Goal: Transaction & Acquisition: Purchase product/service

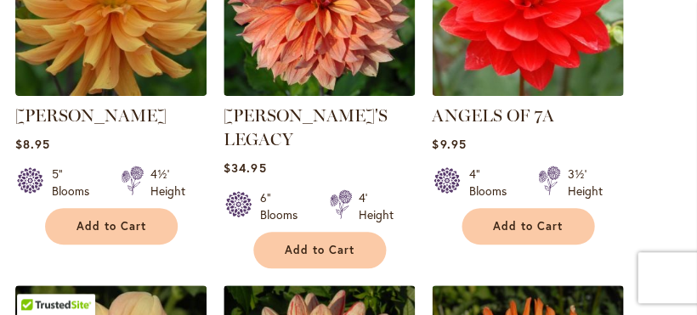
scroll to position [1710, 0]
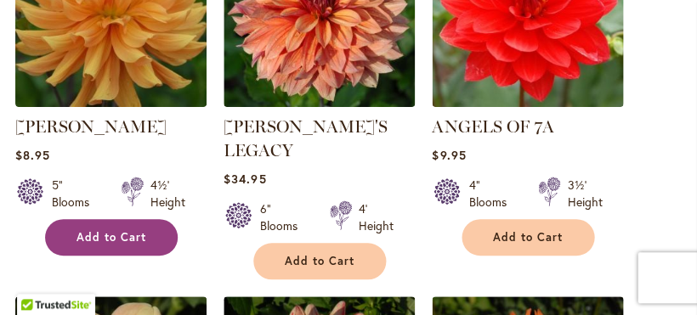
click at [142, 244] on span "Add to Cart" at bounding box center [111, 237] width 70 height 14
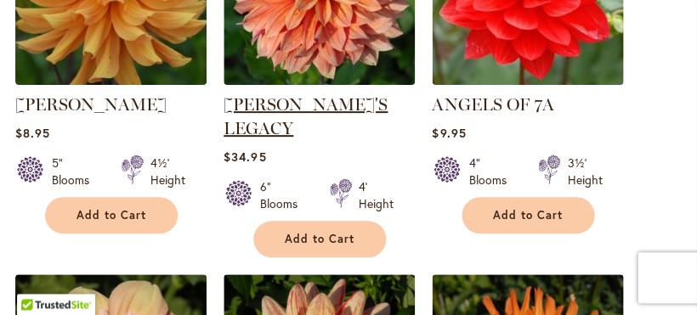
scroll to position [1740, 0]
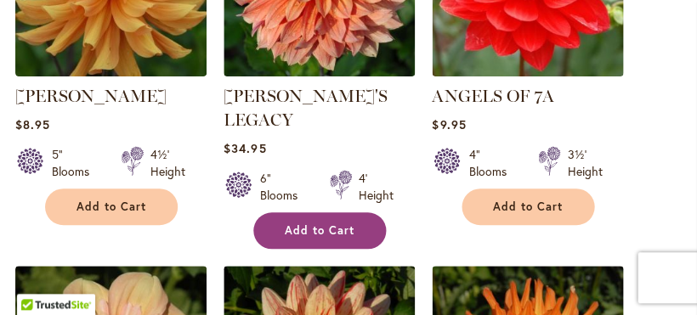
click at [336, 223] on span "Add to Cart" at bounding box center [320, 230] width 70 height 14
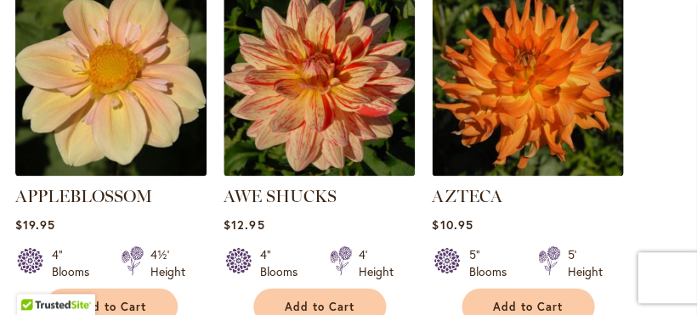
scroll to position [2021, 0]
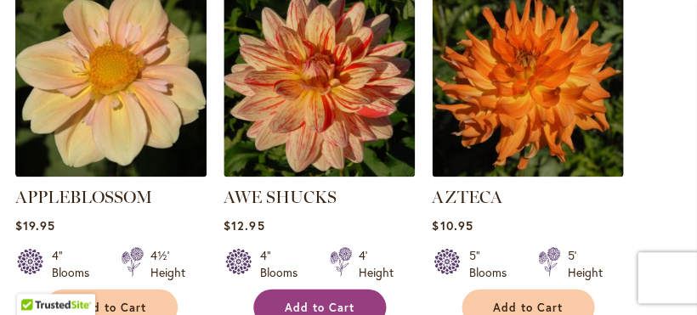
click at [345, 300] on span "Add to Cart" at bounding box center [320, 307] width 70 height 14
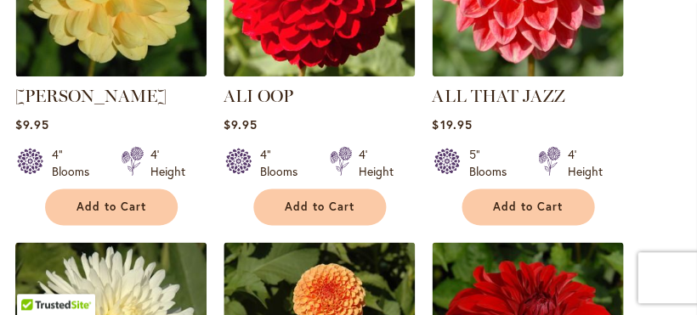
scroll to position [1028, 0]
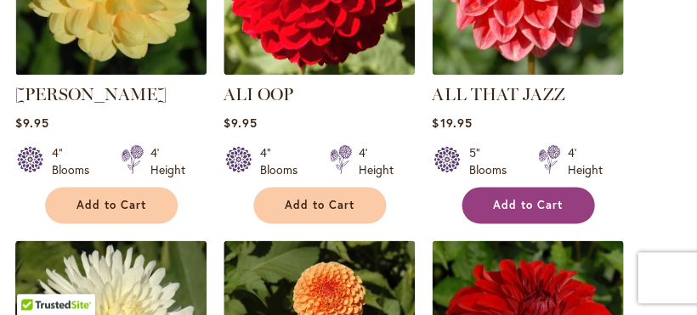
click at [530, 212] on span "Add to Cart" at bounding box center [528, 205] width 70 height 14
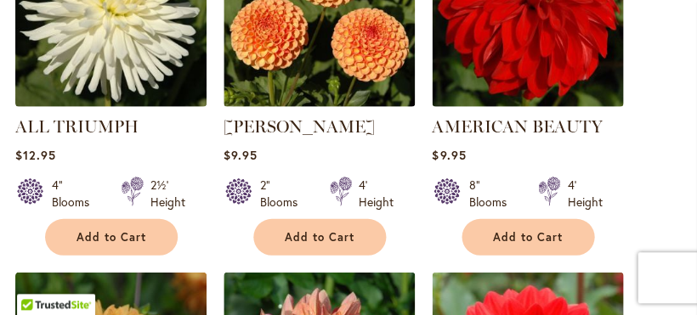
scroll to position [1350, 0]
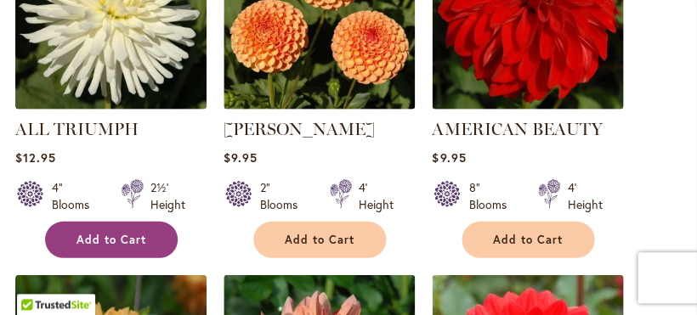
click at [127, 247] on span "Add to Cart" at bounding box center [111, 240] width 70 height 14
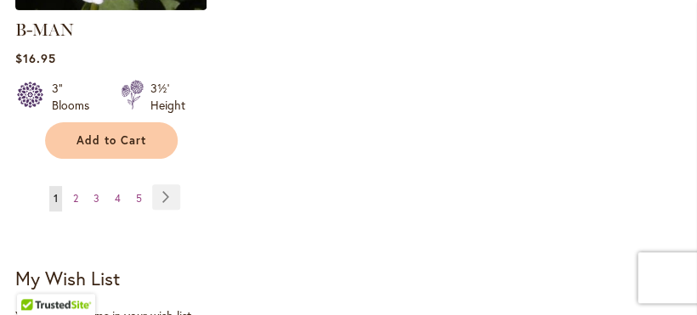
scroll to position [2552, 0]
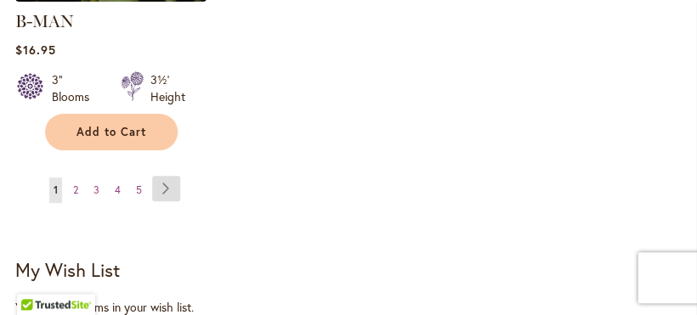
click at [163, 176] on link "Page Next" at bounding box center [166, 188] width 28 height 25
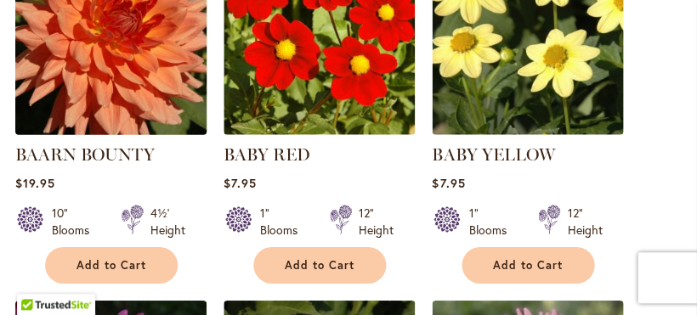
scroll to position [605, 0]
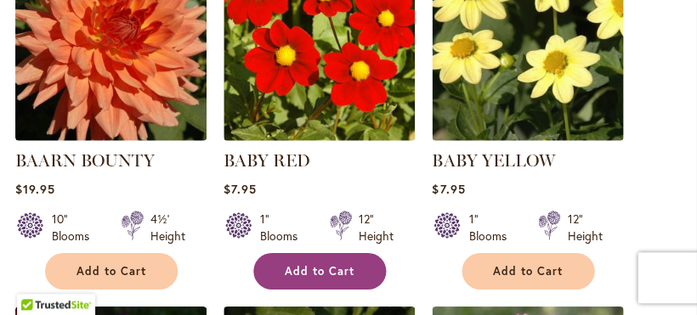
click at [356, 282] on button "Add to Cart" at bounding box center [319, 271] width 133 height 37
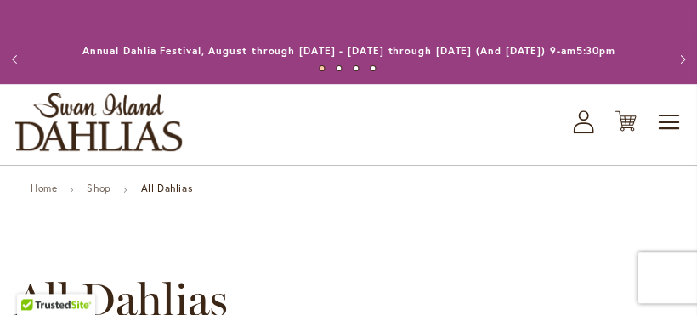
scroll to position [605, 0]
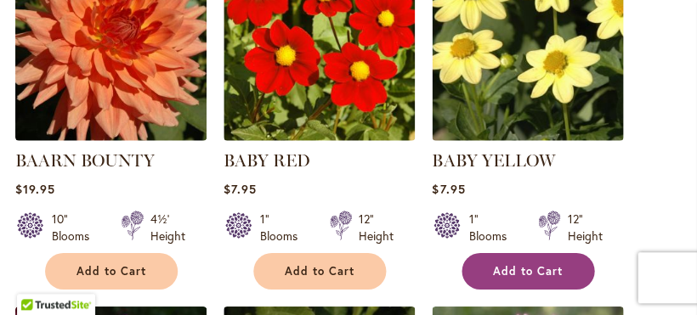
click at [530, 279] on span "Add to Cart" at bounding box center [528, 271] width 70 height 14
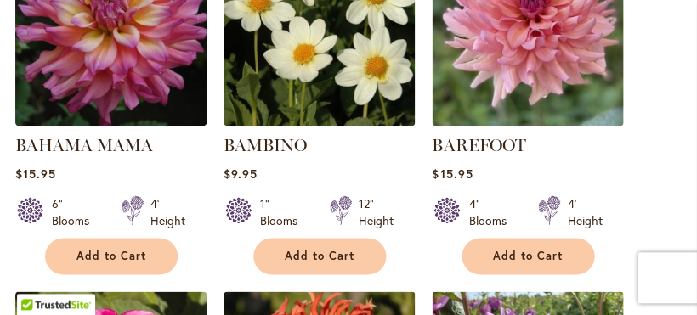
scroll to position [979, 0]
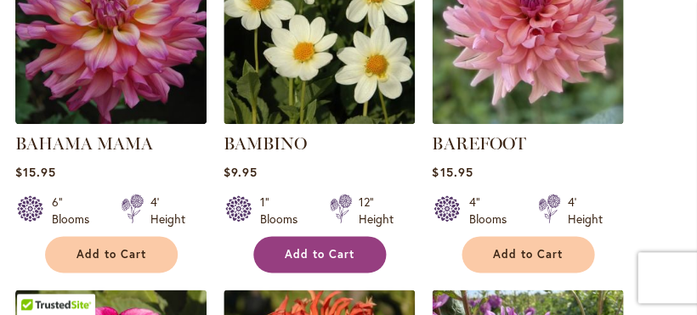
click at [357, 251] on button "Add to Cart" at bounding box center [319, 254] width 133 height 37
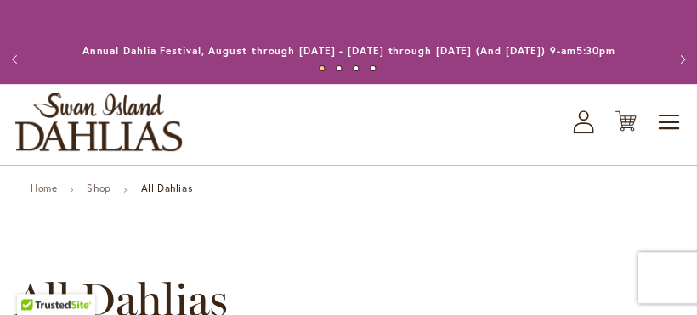
scroll to position [979, 0]
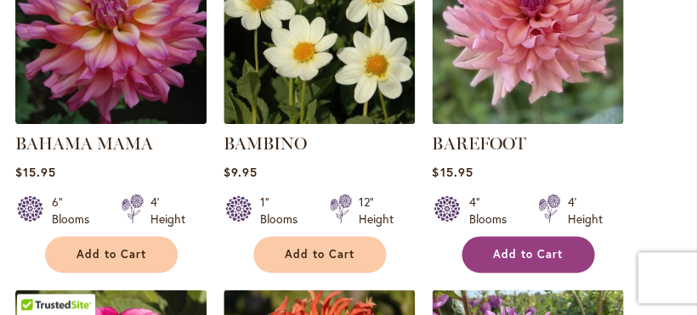
click at [523, 262] on span "Add to Cart" at bounding box center [528, 254] width 70 height 14
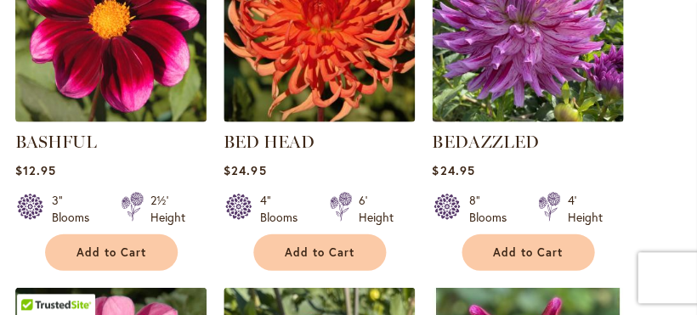
scroll to position [1339, 0]
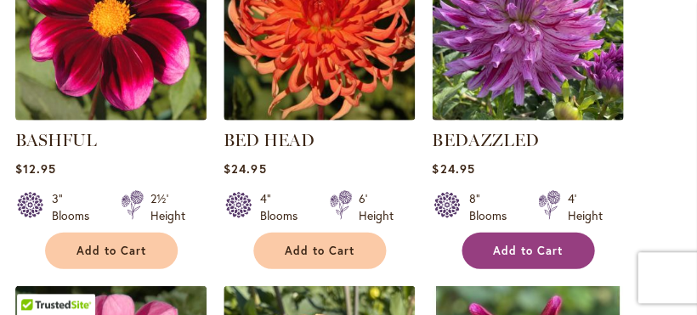
click at [528, 258] on span "Add to Cart" at bounding box center [528, 251] width 70 height 14
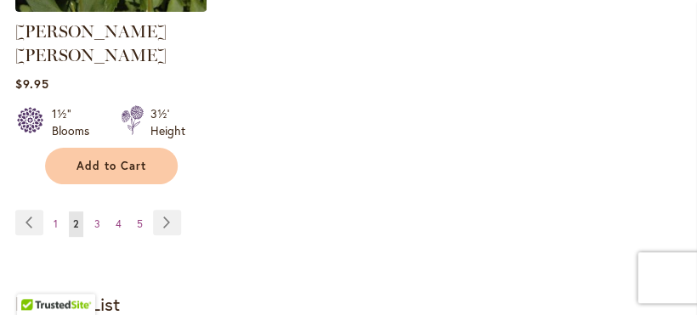
scroll to position [2519, 0]
click at [166, 209] on link "Page Next" at bounding box center [167, 221] width 28 height 25
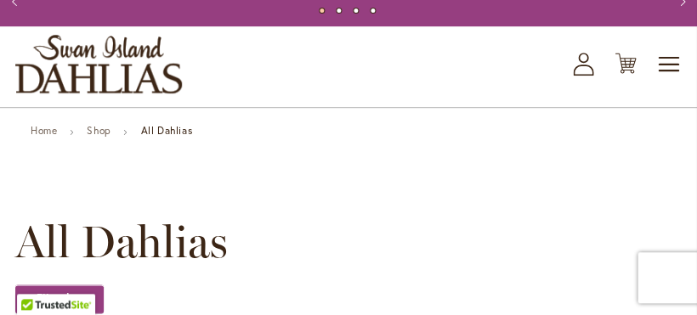
scroll to position [53, 0]
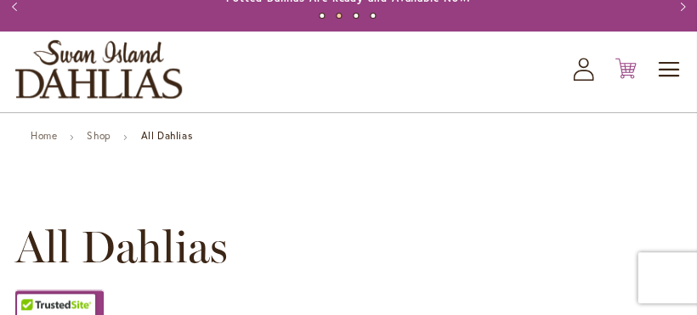
click at [625, 77] on icon "Cart .cls-1 { fill: #231f20; }" at bounding box center [624, 68] width 21 height 21
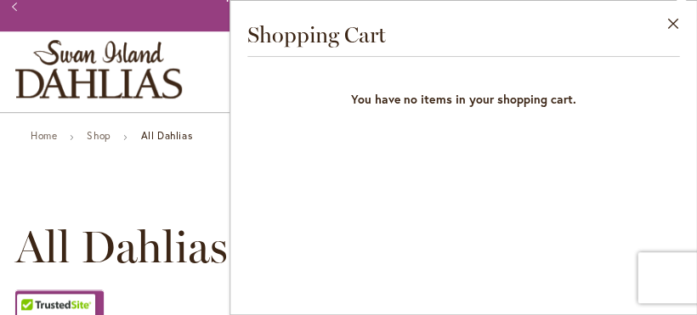
click at [676, 19] on button "Close" at bounding box center [672, 28] width 47 height 54
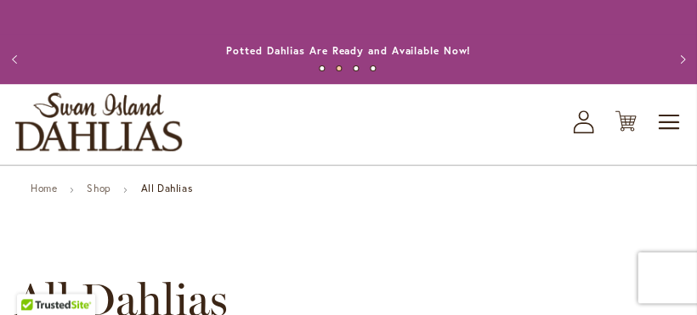
scroll to position [0, 0]
click at [400, 55] on link "Potted Dahlias Are Ready and Available Now!" at bounding box center [348, 50] width 245 height 13
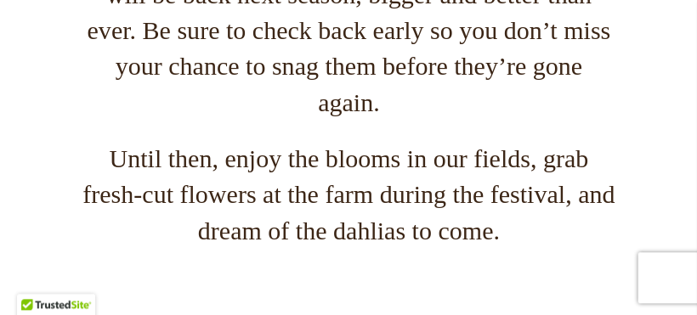
scroll to position [963, 0]
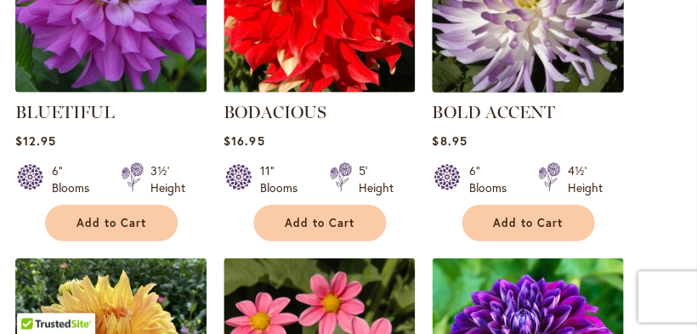
scroll to position [1425, 0]
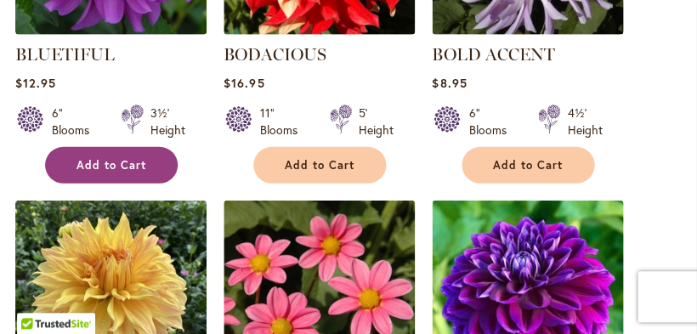
click at [136, 172] on span "Add to Cart" at bounding box center [111, 165] width 70 height 14
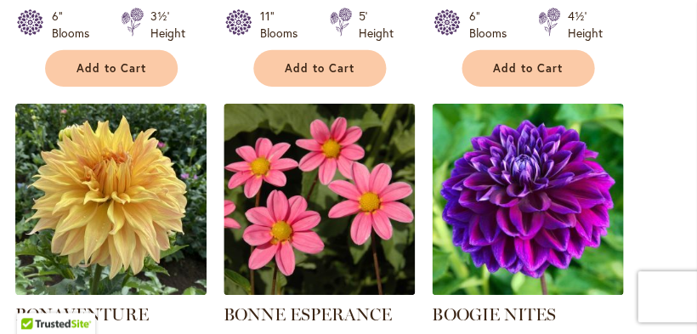
scroll to position [1568, 0]
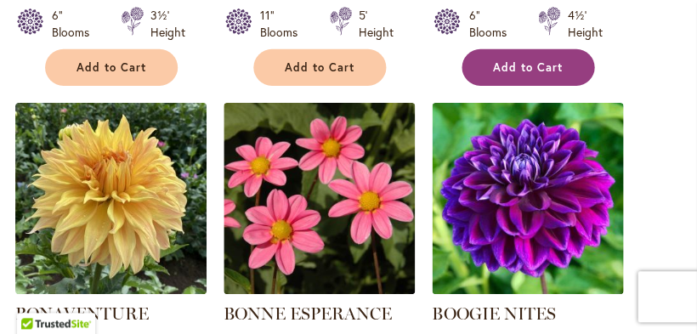
click at [530, 75] on span "Add to Cart" at bounding box center [528, 67] width 70 height 14
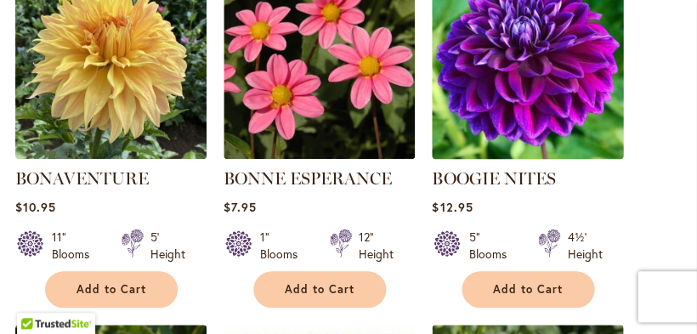
scroll to position [1698, 0]
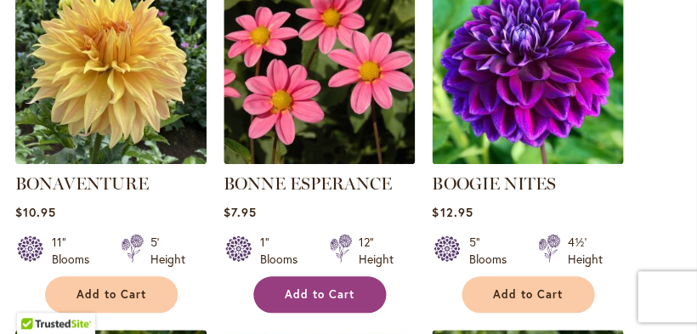
click at [347, 291] on button "Add to Cart" at bounding box center [319, 294] width 133 height 37
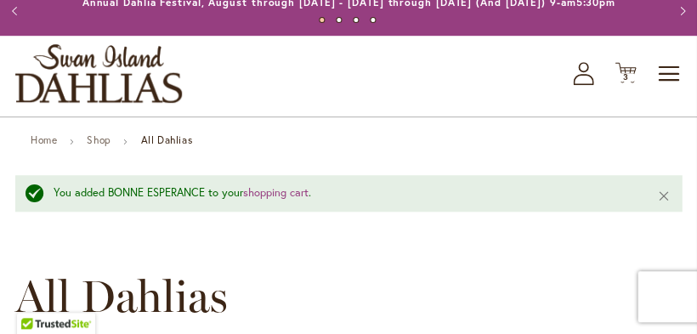
scroll to position [24, 0]
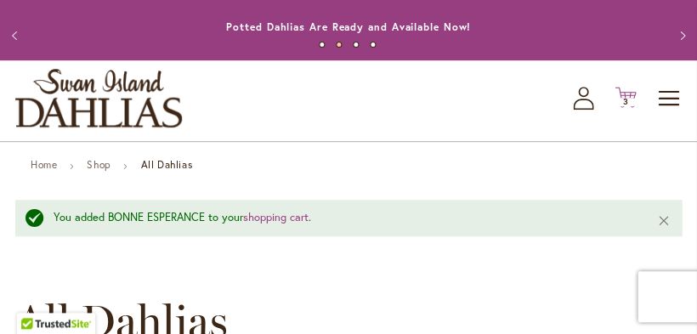
click at [625, 107] on span "3" at bounding box center [625, 101] width 6 height 11
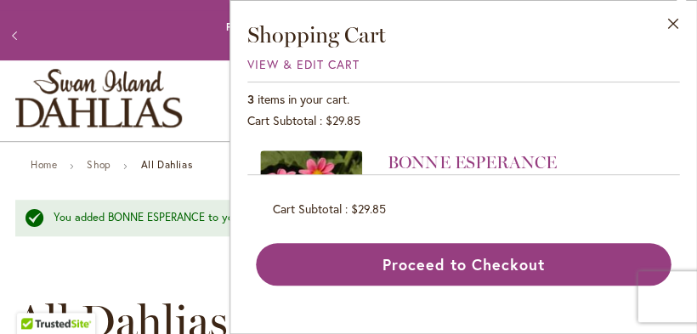
scroll to position [40, 0]
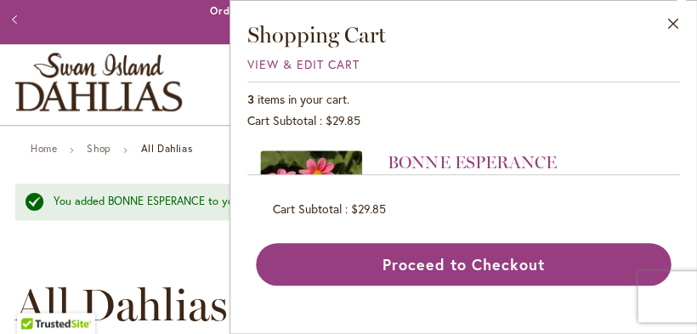
click at [587, 150] on li "BONNE ESPERANCE $7.95 Qty * Update Edit Remove" at bounding box center [463, 212] width 406 height 125
click at [286, 60] on span "View & Edit Cart" at bounding box center [303, 64] width 112 height 16
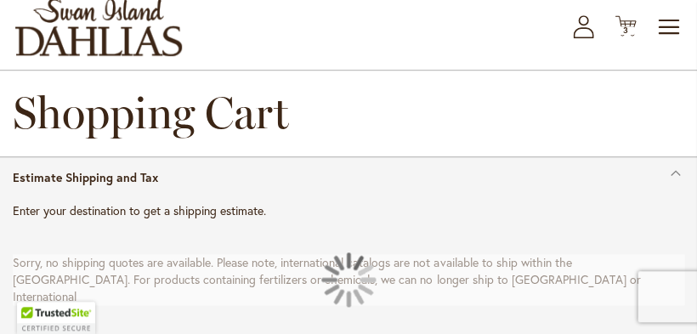
select select "**"
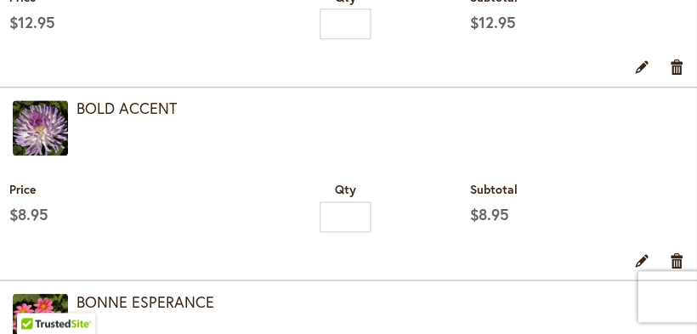
scroll to position [1123, 0]
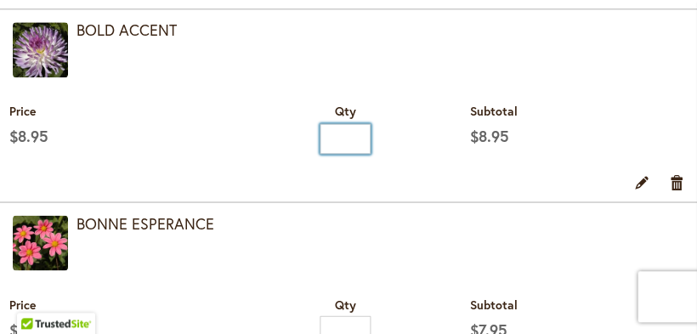
drag, startPoint x: 339, startPoint y: 144, endPoint x: 357, endPoint y: 139, distance: 18.3
click at [357, 139] on input "*" at bounding box center [344, 138] width 51 height 31
click at [674, 182] on link "Remove item" at bounding box center [676, 181] width 16 height 19
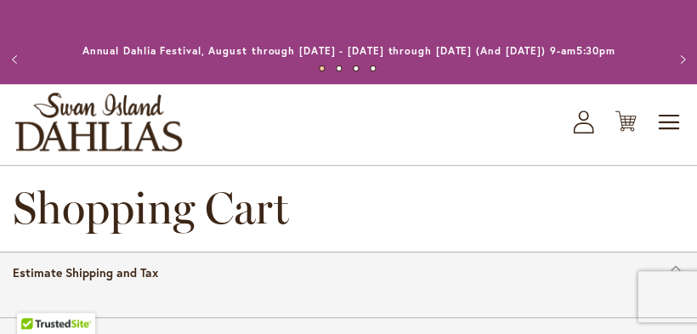
select select "**"
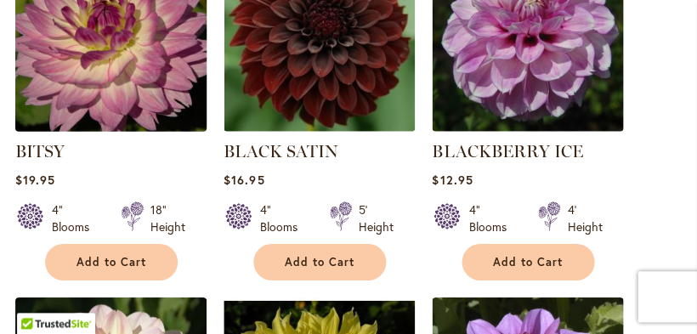
scroll to position [613, 0]
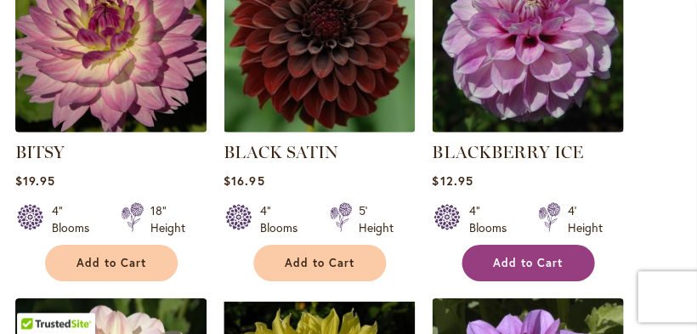
click at [530, 270] on span "Add to Cart" at bounding box center [528, 263] width 70 height 14
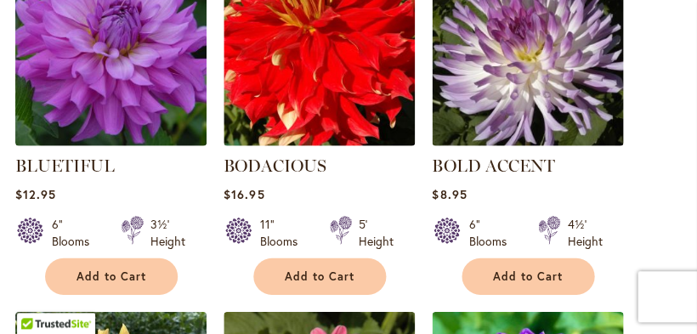
scroll to position [1358, 0]
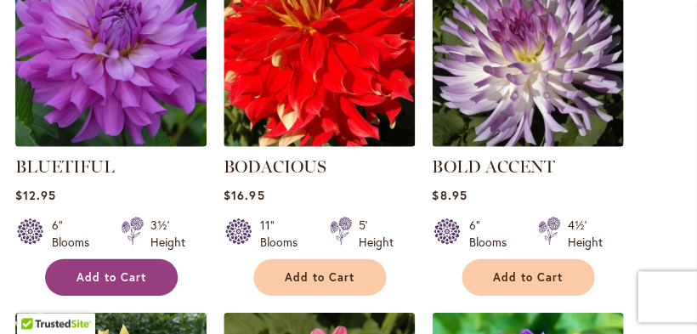
click at [131, 279] on button "Add to Cart" at bounding box center [111, 277] width 133 height 37
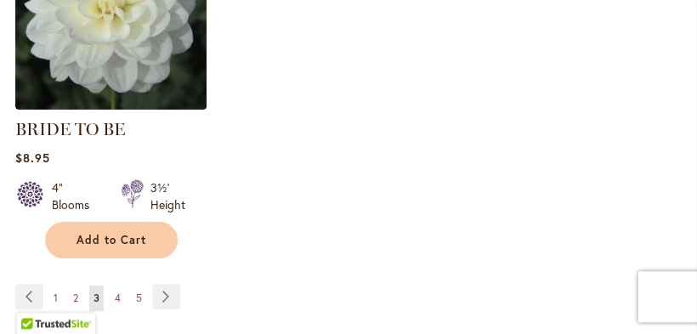
scroll to position [2478, 0]
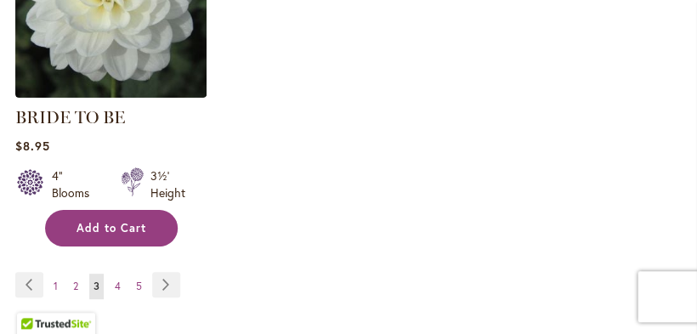
click at [131, 232] on span "Add to Cart" at bounding box center [111, 228] width 70 height 14
click at [141, 231] on span "Add to Cart" at bounding box center [111, 228] width 70 height 14
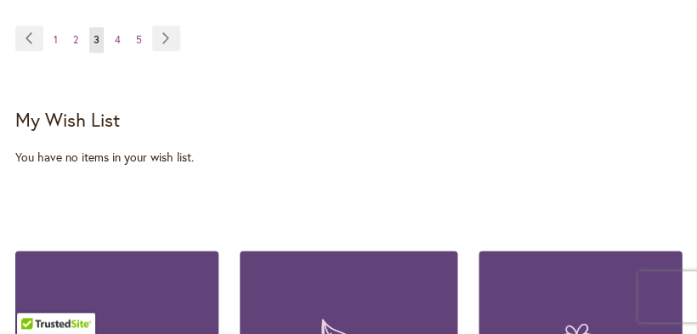
scroll to position [2716, 0]
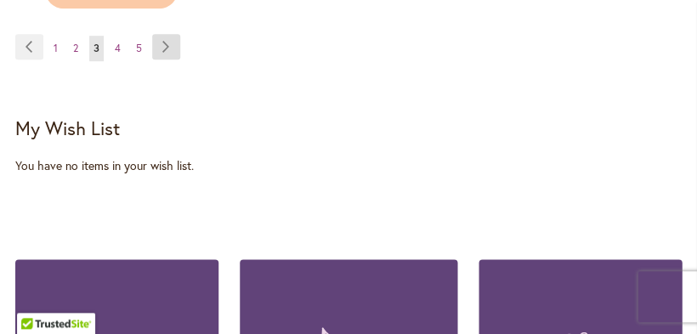
click at [167, 52] on link "Page Next" at bounding box center [166, 46] width 28 height 25
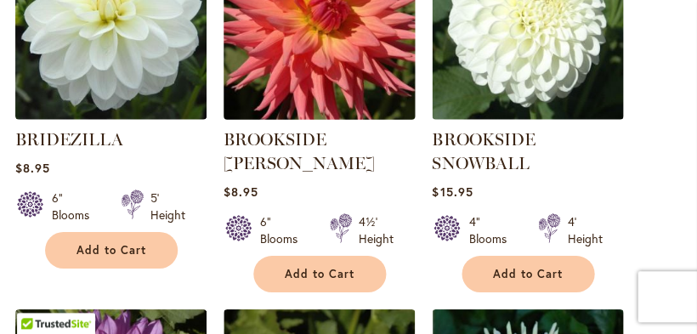
scroll to position [627, 0]
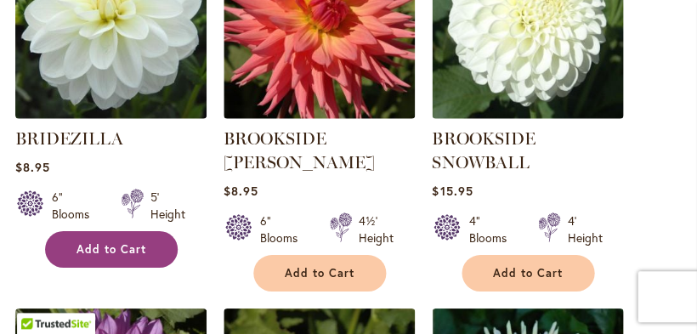
click at [146, 268] on button "Add to Cart" at bounding box center [111, 249] width 133 height 37
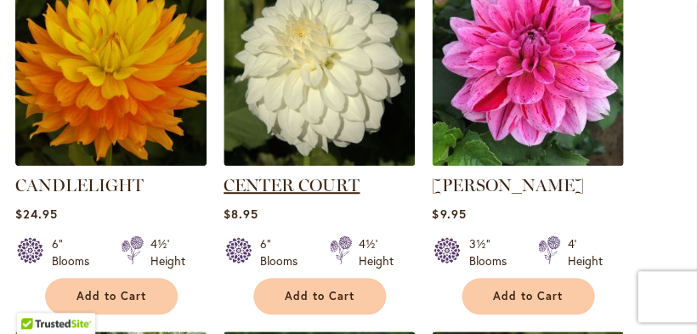
scroll to position [1720, 0]
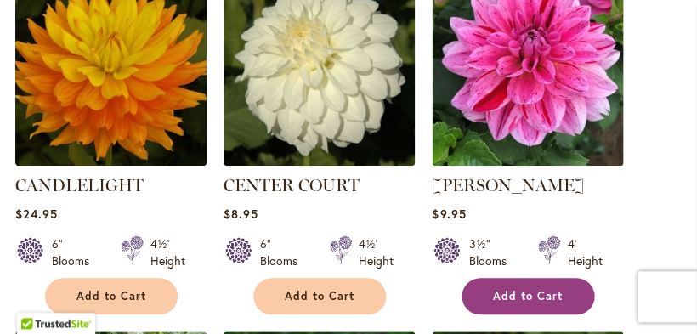
click at [531, 302] on span "Add to Cart" at bounding box center [528, 296] width 70 height 14
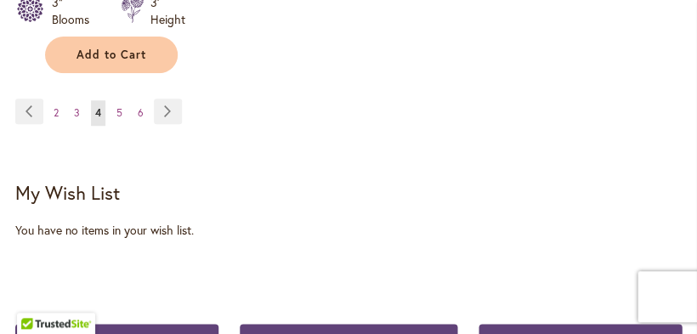
scroll to position [2677, 0]
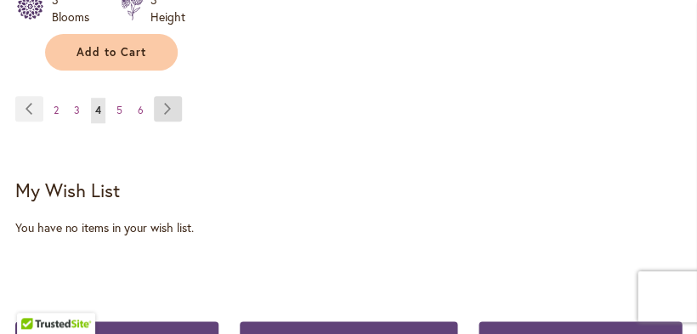
click at [167, 112] on link "Page Next" at bounding box center [168, 108] width 28 height 25
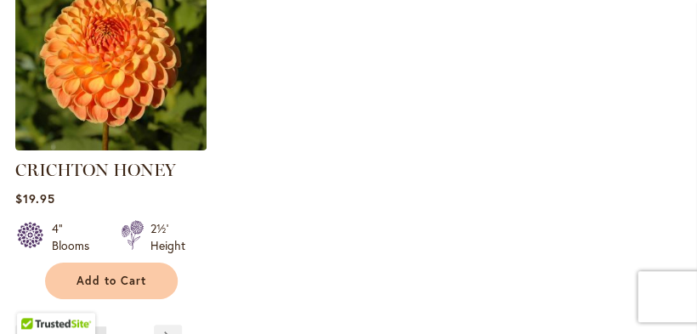
scroll to position [2460, 0]
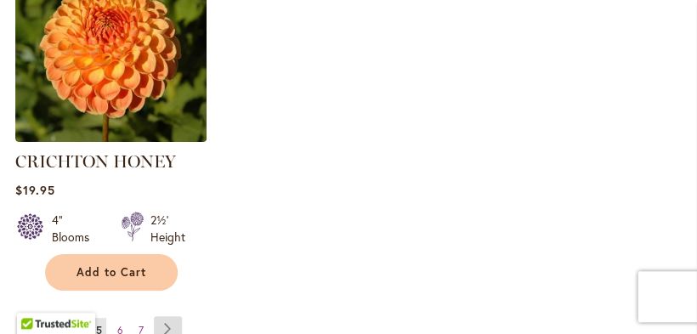
click at [167, 316] on link "Page Next" at bounding box center [168, 328] width 28 height 25
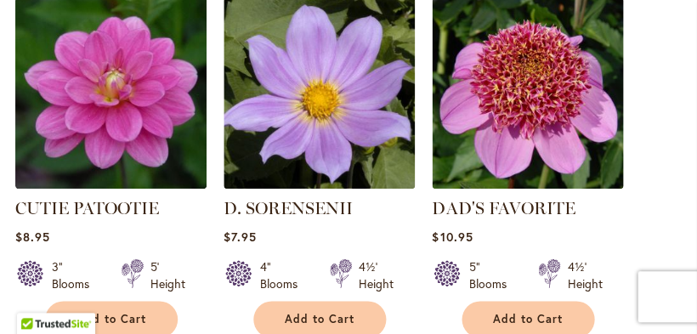
scroll to position [974, 0]
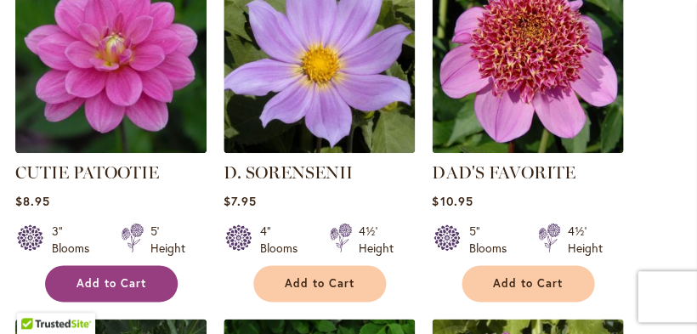
click at [113, 291] on span "Add to Cart" at bounding box center [111, 283] width 70 height 14
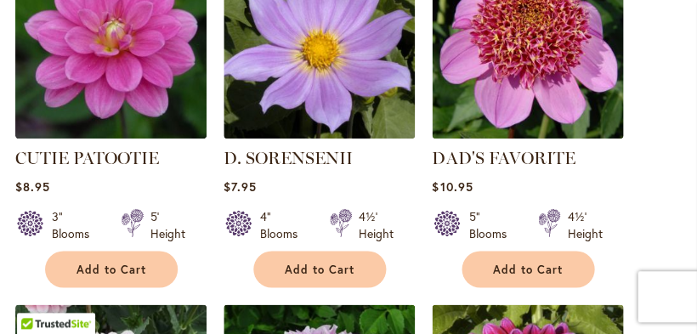
scroll to position [1051, 0]
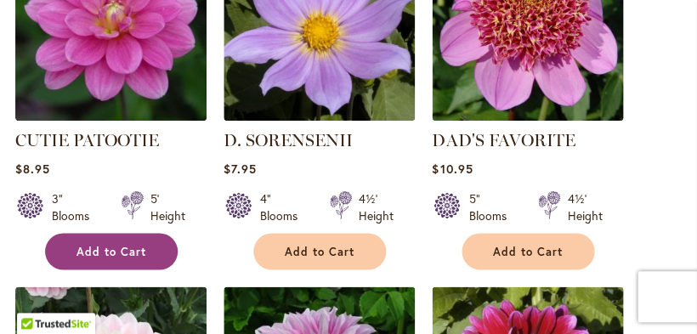
click at [112, 258] on span "Add to Cart" at bounding box center [111, 251] width 70 height 14
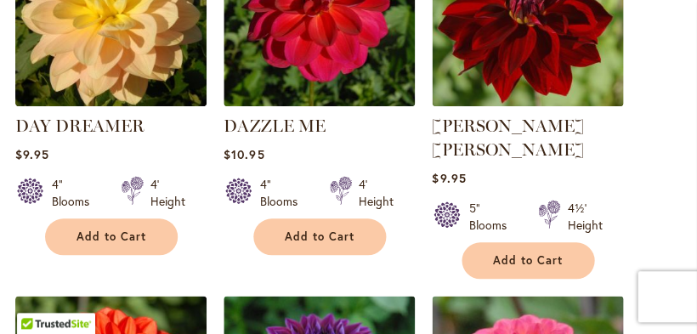
scroll to position [1779, 0]
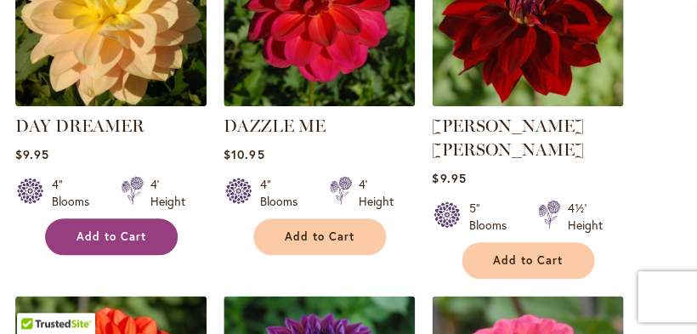
click at [120, 244] on span "Add to Cart" at bounding box center [111, 236] width 70 height 14
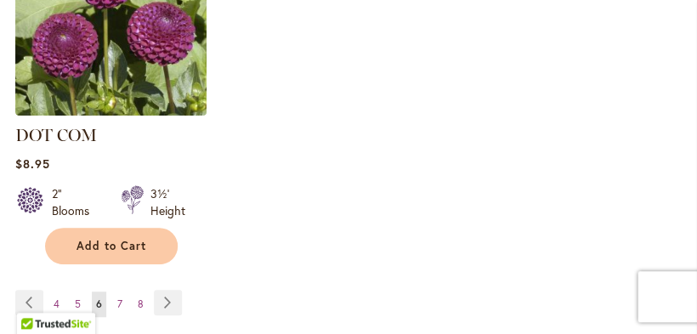
scroll to position [2532, 0]
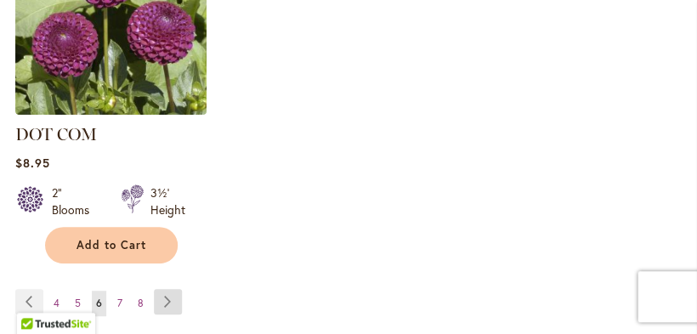
click at [167, 289] on link "Page Next" at bounding box center [168, 301] width 28 height 25
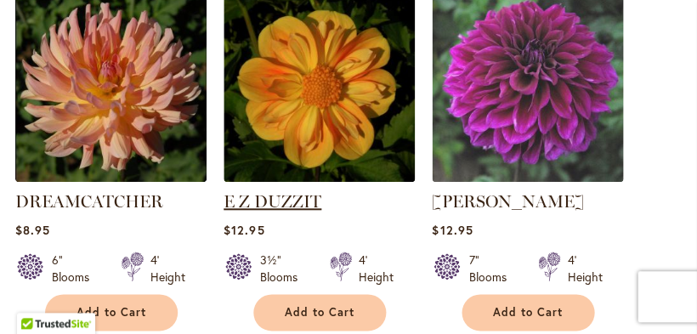
scroll to position [922, 0]
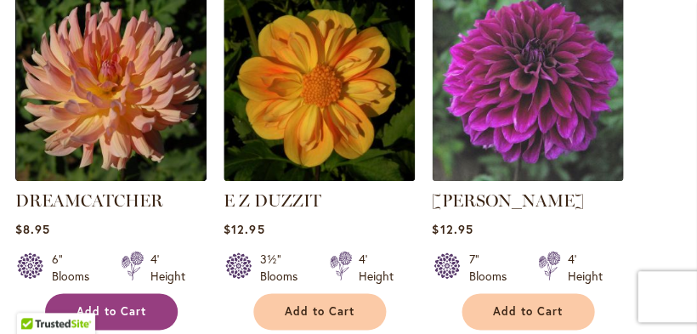
click at [140, 314] on button "Add to Cart" at bounding box center [111, 311] width 133 height 37
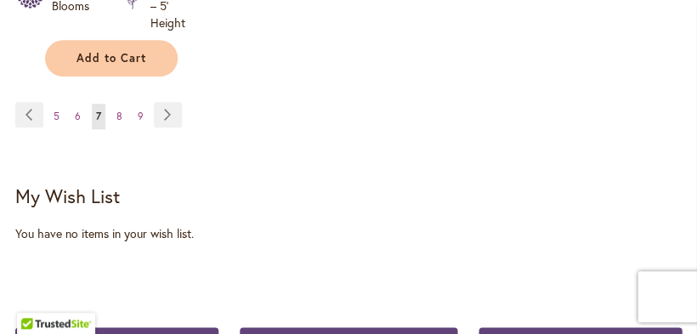
scroll to position [2706, 0]
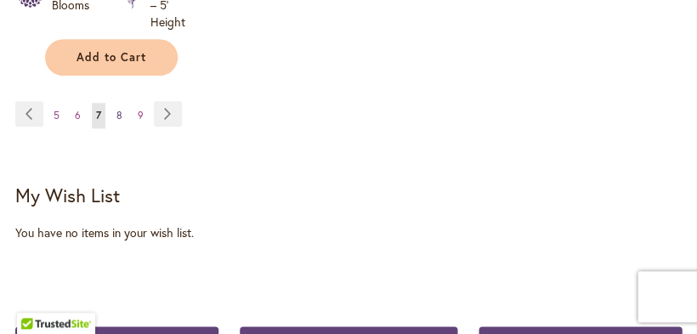
click at [116, 119] on span "8" at bounding box center [119, 115] width 6 height 13
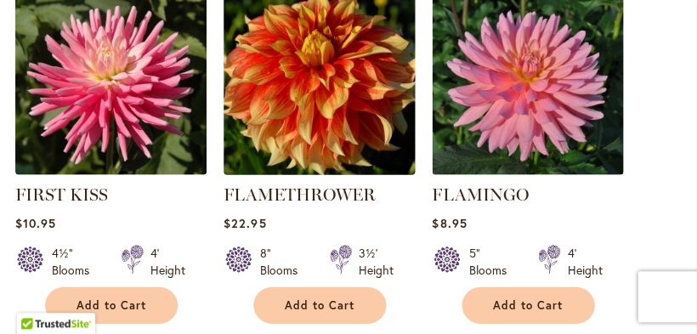
scroll to position [1309, 0]
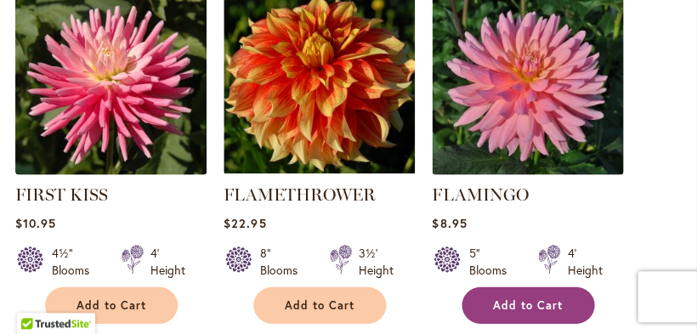
click at [523, 310] on button "Add to Cart" at bounding box center [527, 305] width 133 height 37
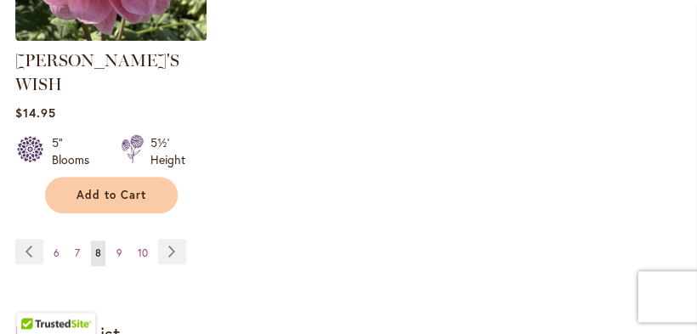
scroll to position [2612, 0]
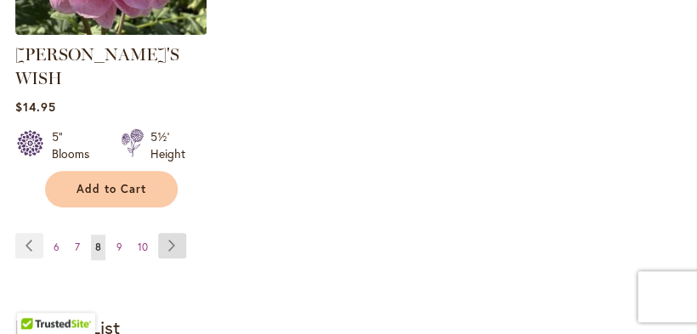
click at [167, 233] on link "Page Next" at bounding box center [172, 245] width 28 height 25
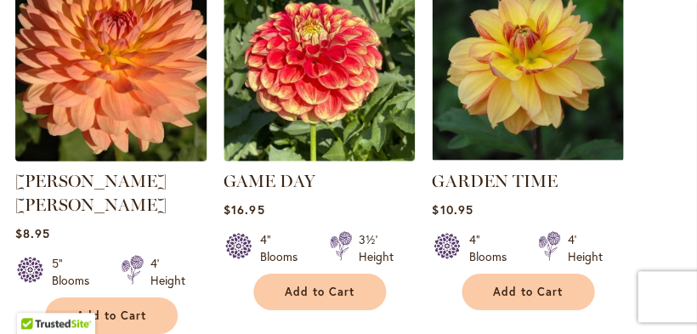
scroll to position [585, 0]
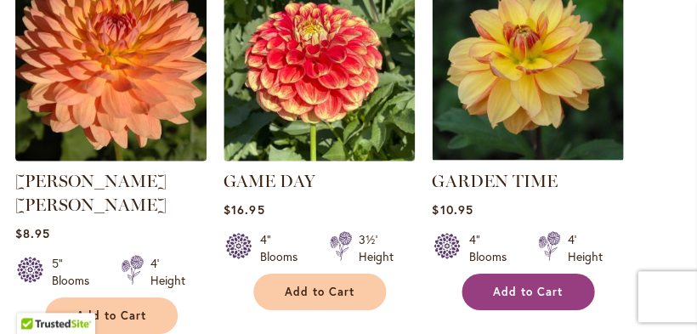
click at [534, 299] on span "Add to Cart" at bounding box center [528, 292] width 70 height 14
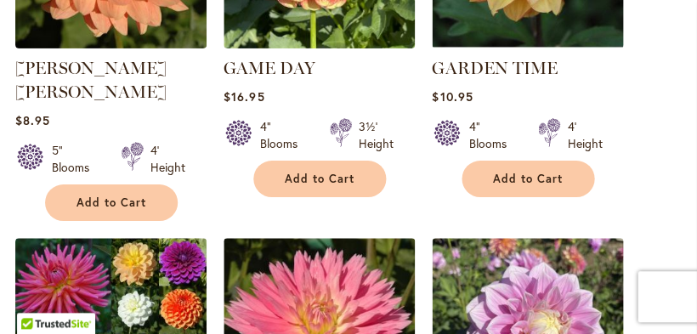
scroll to position [760, 0]
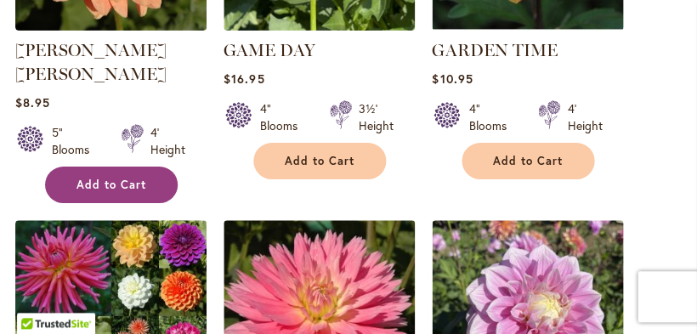
click at [110, 178] on span "Add to Cart" at bounding box center [111, 185] width 70 height 14
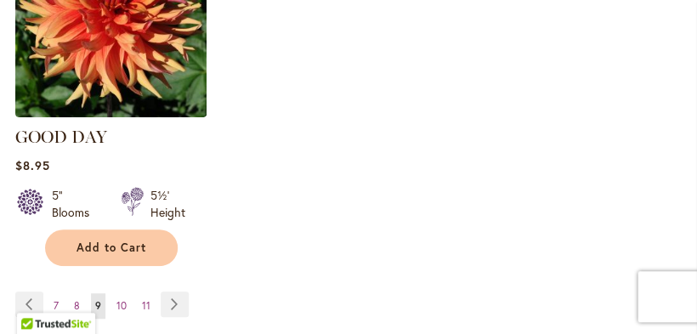
scroll to position [2534, 0]
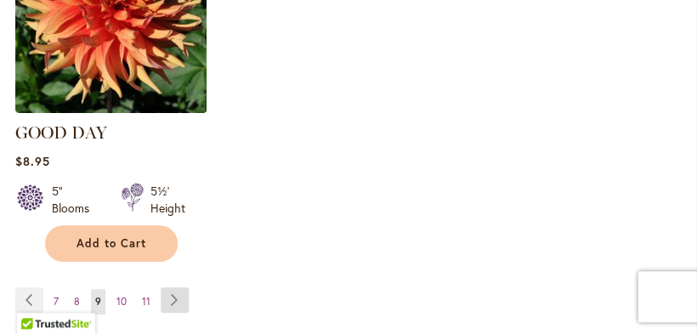
click at [173, 287] on link "Page Next" at bounding box center [175, 299] width 28 height 25
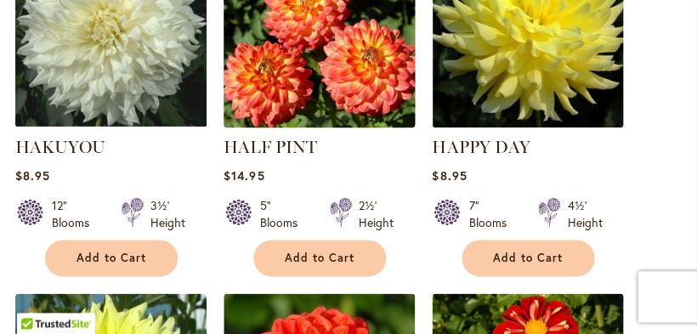
scroll to position [1006, 0]
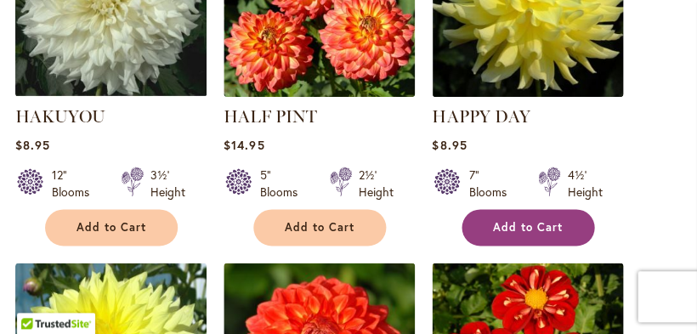
click at [539, 235] on span "Add to Cart" at bounding box center [528, 227] width 70 height 14
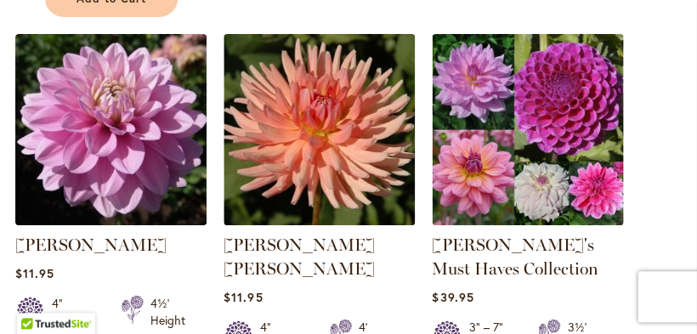
scroll to position [1661, 0]
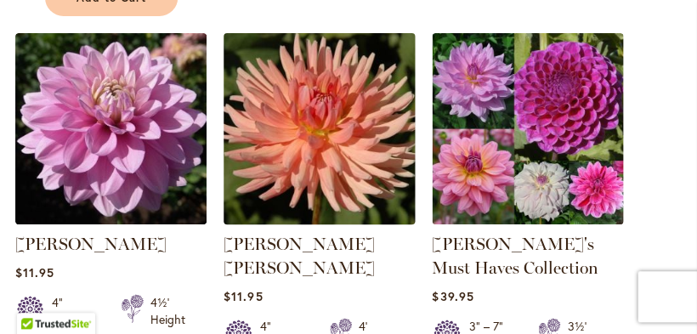
click at [325, 195] on img at bounding box center [318, 128] width 201 height 201
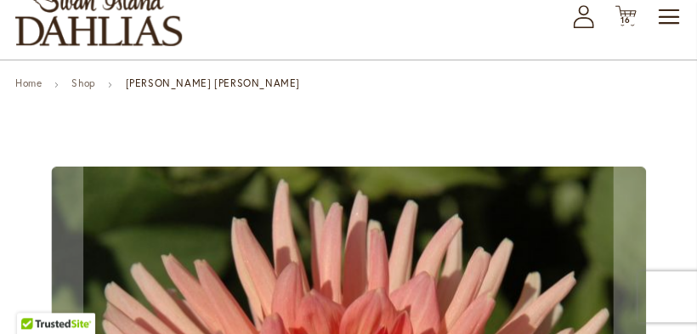
scroll to position [144, 0]
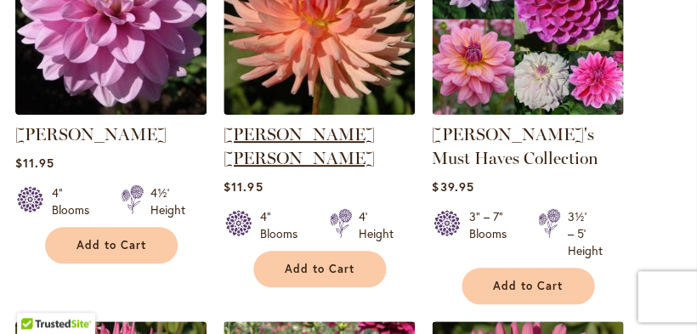
scroll to position [1727, 0]
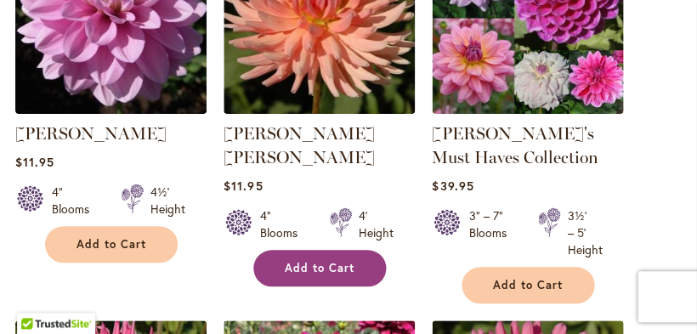
click at [325, 261] on span "Add to Cart" at bounding box center [320, 268] width 70 height 14
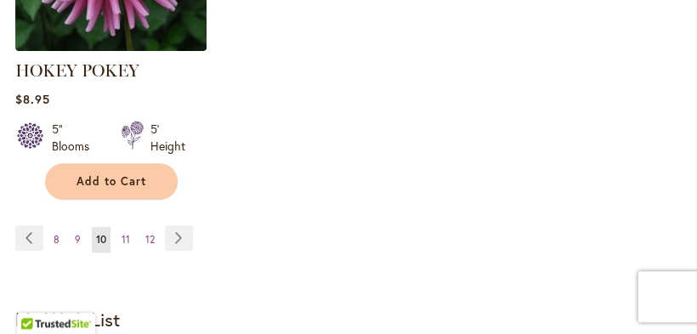
scroll to position [2591, 0]
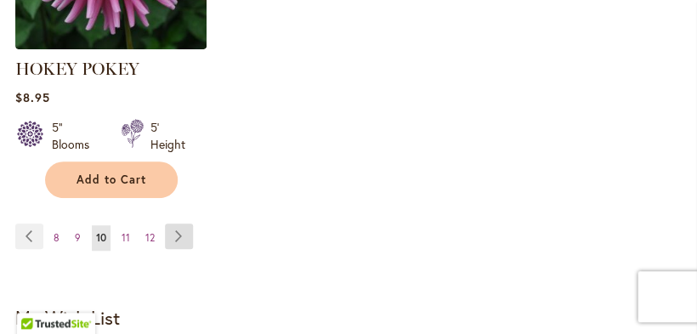
click at [178, 240] on link "Page Next" at bounding box center [179, 235] width 28 height 25
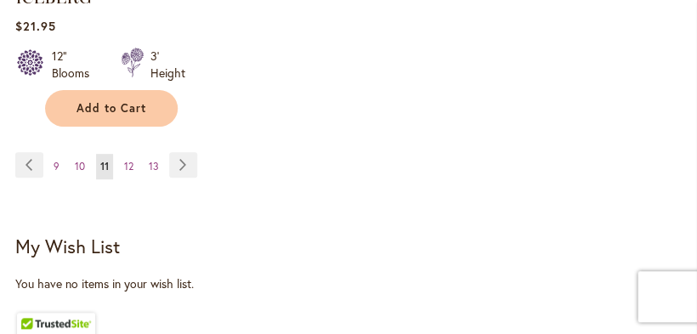
scroll to position [2603, 0]
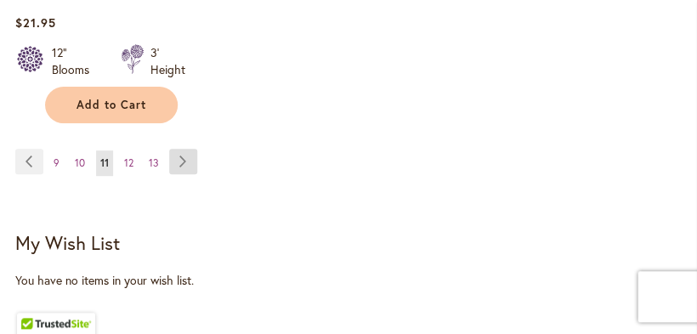
click at [180, 149] on link "Page Next" at bounding box center [183, 161] width 28 height 25
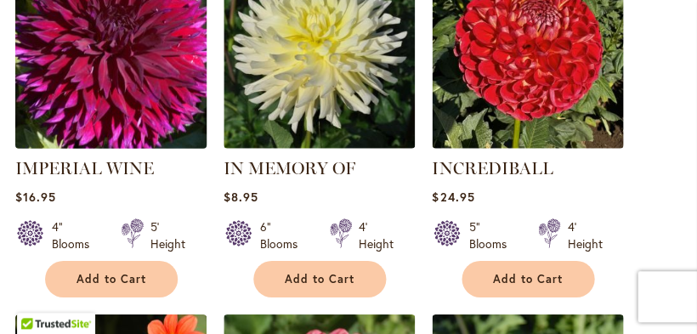
scroll to position [602, 0]
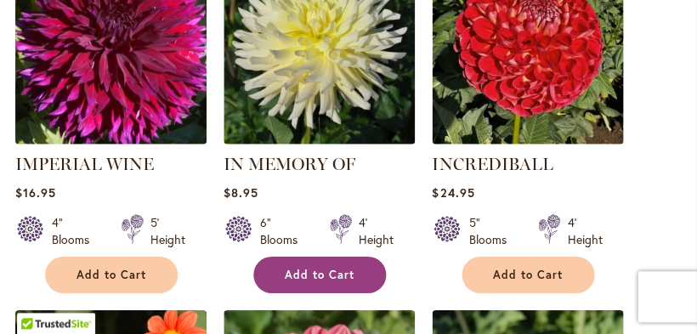
click at [310, 280] on button "Add to Cart" at bounding box center [319, 275] width 133 height 37
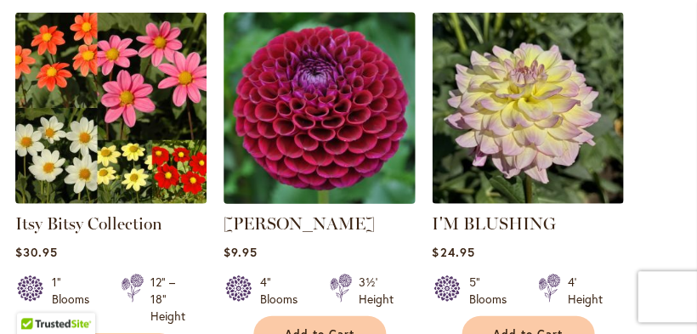
scroll to position [1303, 0]
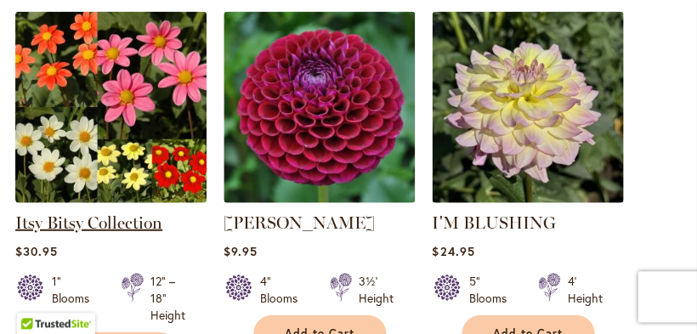
click at [110, 230] on link "Itsy Bitsy Collection" at bounding box center [88, 222] width 147 height 20
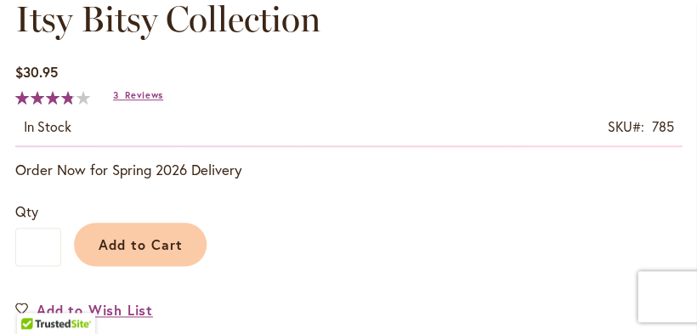
scroll to position [962, 0]
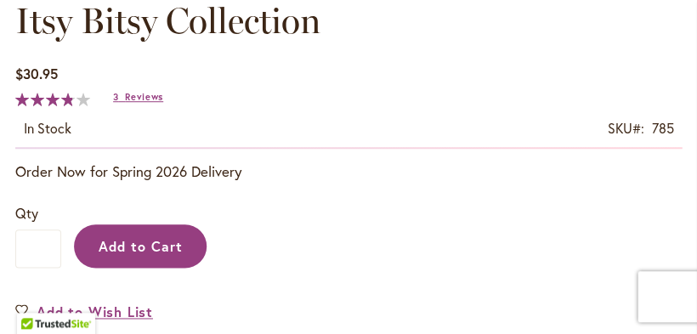
click at [155, 255] on span "Add to Cart" at bounding box center [141, 246] width 84 height 18
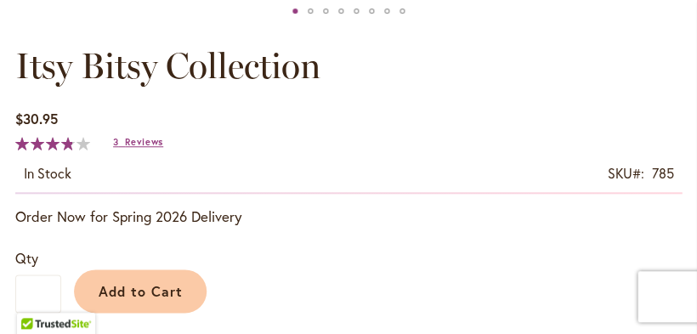
scroll to position [1056, 0]
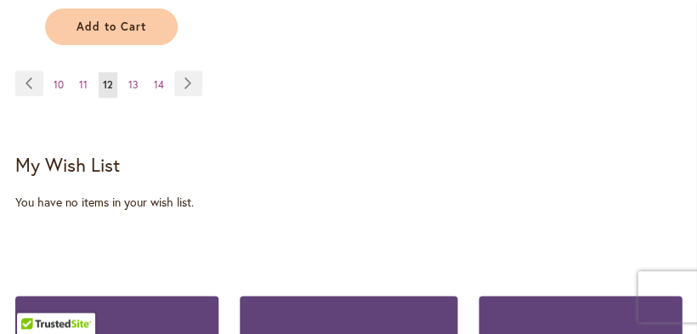
scroll to position [2693, 0]
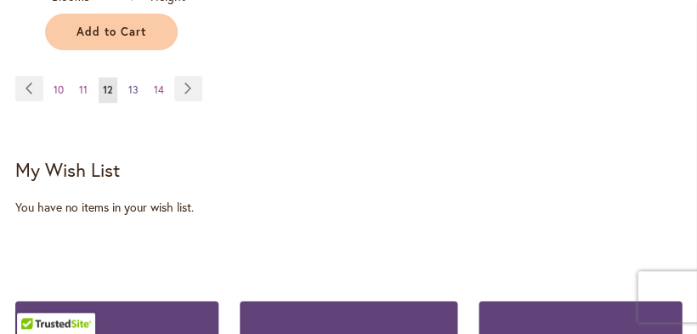
click at [130, 83] on span "13" at bounding box center [133, 89] width 10 height 13
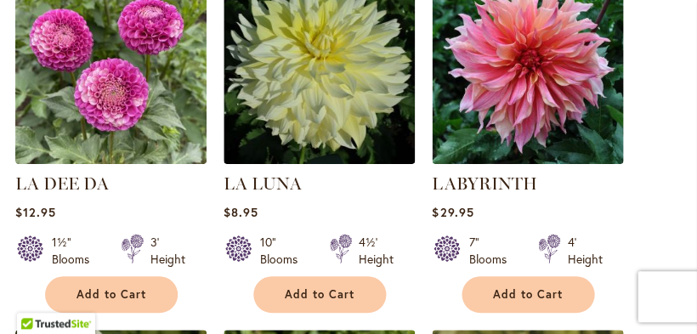
scroll to position [1655, 0]
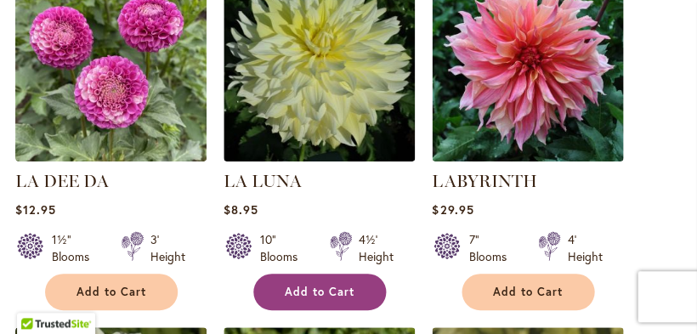
click at [309, 299] on span "Add to Cart" at bounding box center [320, 292] width 70 height 14
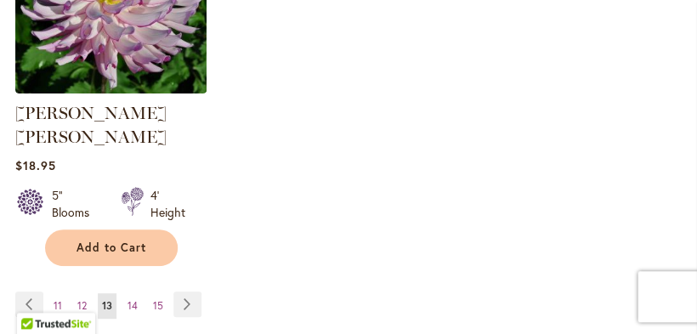
scroll to position [2508, 0]
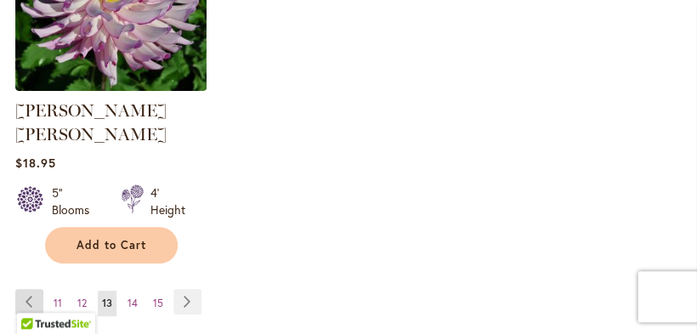
click at [25, 289] on link "Page Previous" at bounding box center [29, 301] width 28 height 25
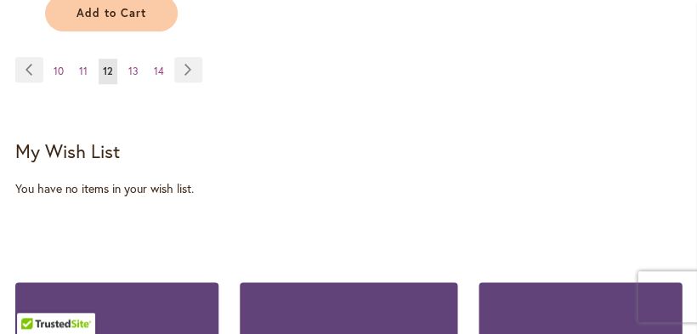
scroll to position [2708, 0]
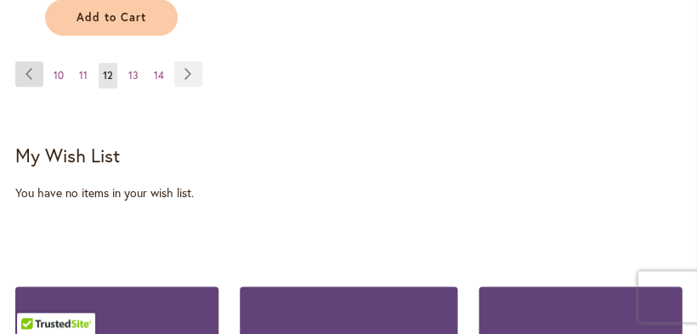
click at [24, 61] on link "Page Previous" at bounding box center [29, 73] width 28 height 25
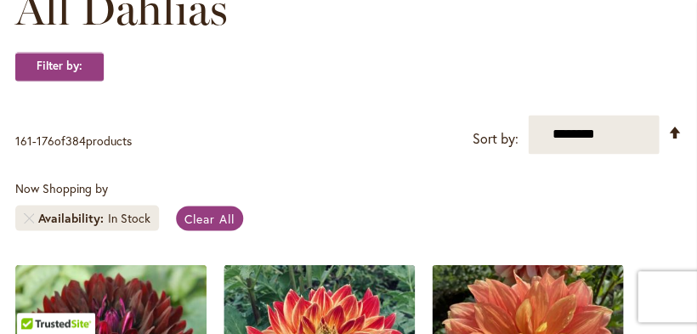
scroll to position [291, 0]
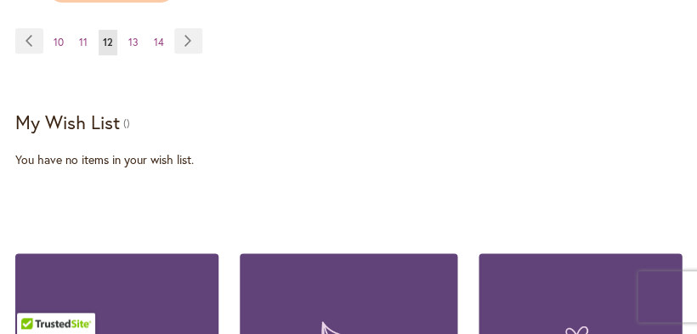
scroll to position [2709, 0]
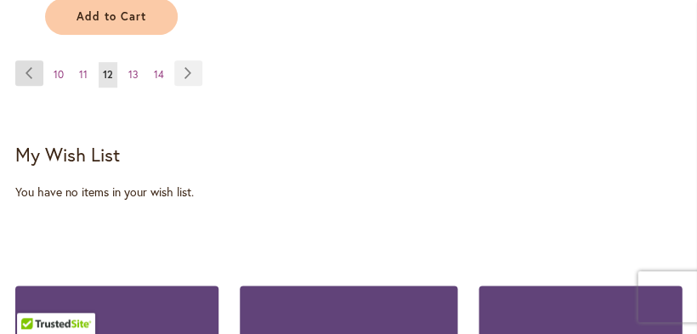
click at [28, 60] on link "Page Previous" at bounding box center [29, 72] width 28 height 25
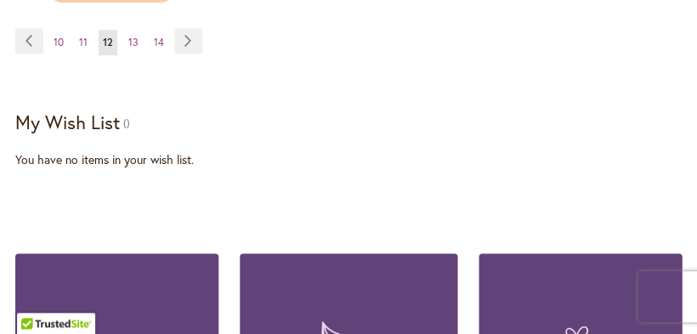
scroll to position [2709, 0]
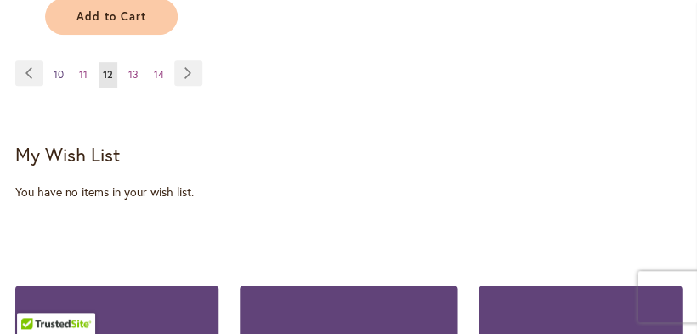
click at [54, 68] on span "10" at bounding box center [59, 74] width 10 height 13
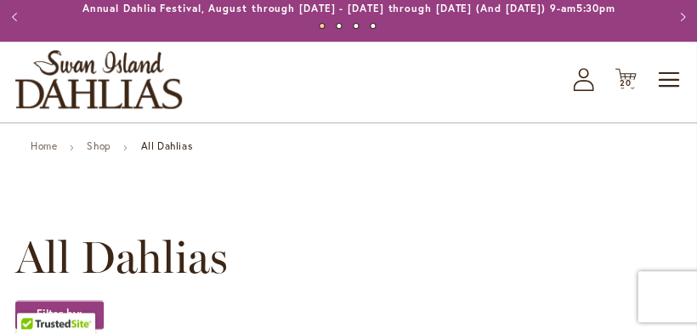
scroll to position [48, 0]
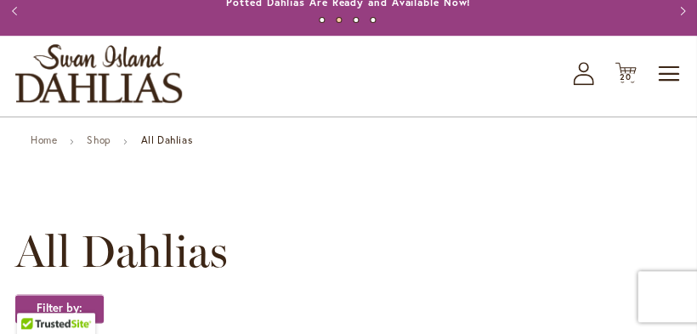
click at [168, 146] on strong "All Dahlias" at bounding box center [166, 139] width 52 height 13
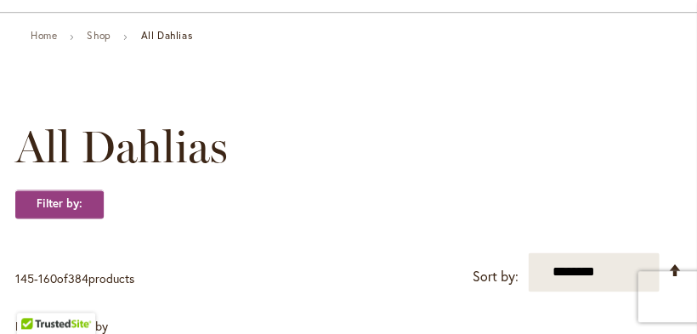
scroll to position [45, 0]
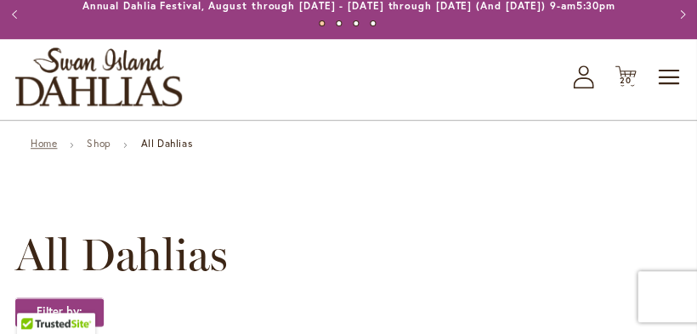
click at [45, 150] on link "Home" at bounding box center [44, 143] width 26 height 13
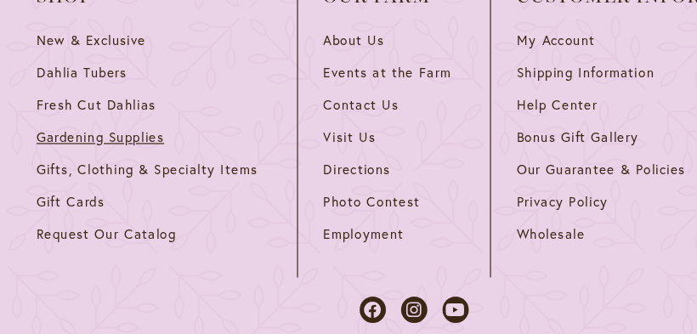
scroll to position [5333, 0]
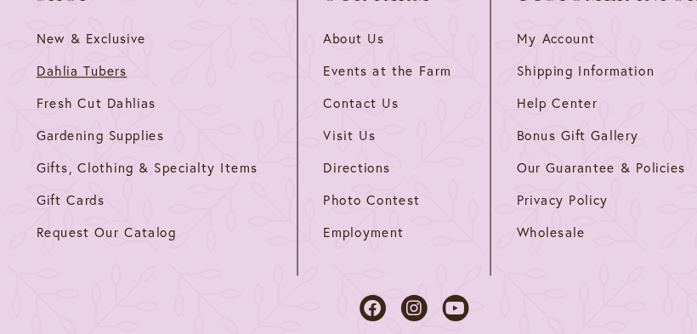
click at [68, 54] on span "Dahlia Tubers" at bounding box center [69, 61] width 76 height 14
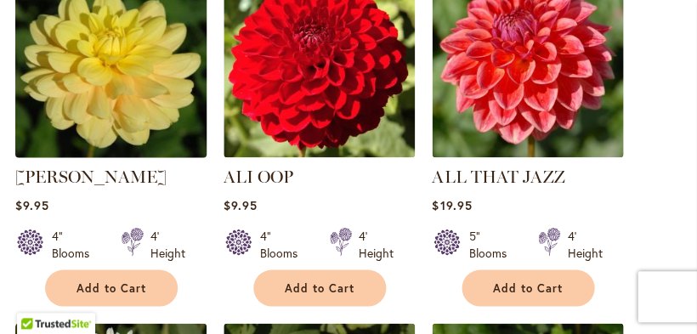
scroll to position [1089, 0]
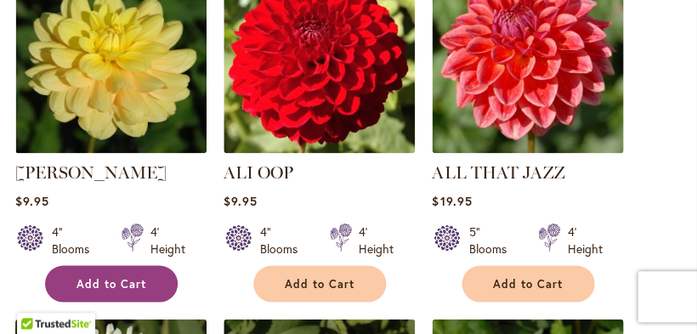
click at [97, 284] on button "Add to Cart" at bounding box center [111, 283] width 133 height 37
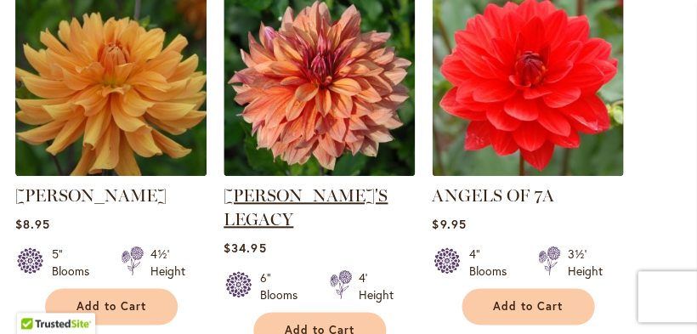
scroll to position [1850, 0]
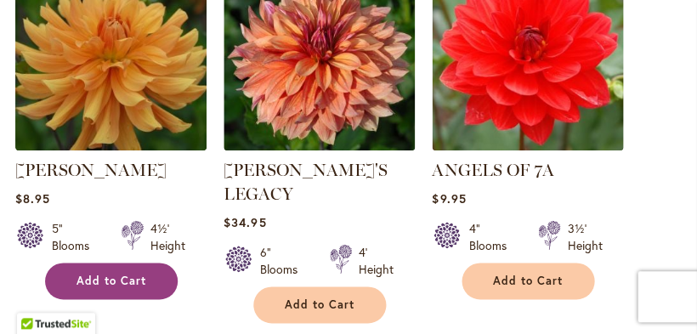
click at [119, 288] on span "Add to Cart" at bounding box center [111, 281] width 70 height 14
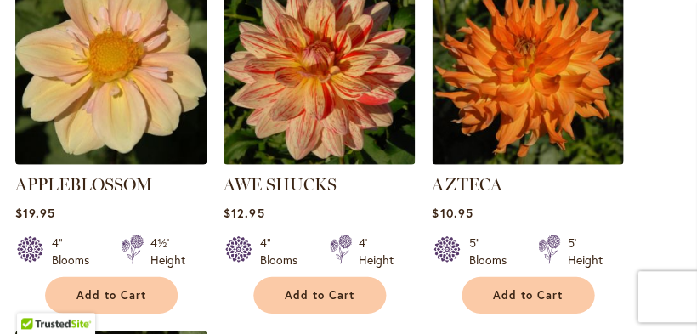
scroll to position [2213, 0]
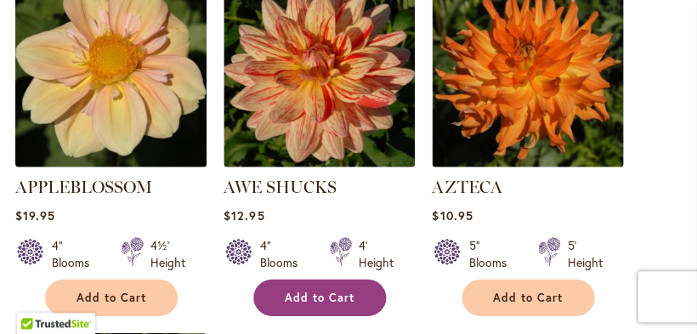
click at [302, 291] on span "Add to Cart" at bounding box center [320, 298] width 70 height 14
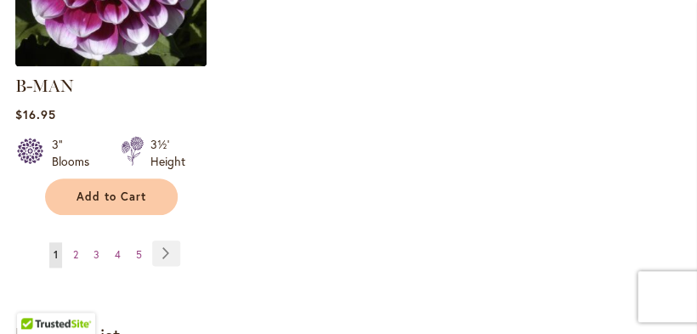
scroll to position [2671, 0]
click at [164, 240] on link "Page Next" at bounding box center [166, 252] width 28 height 25
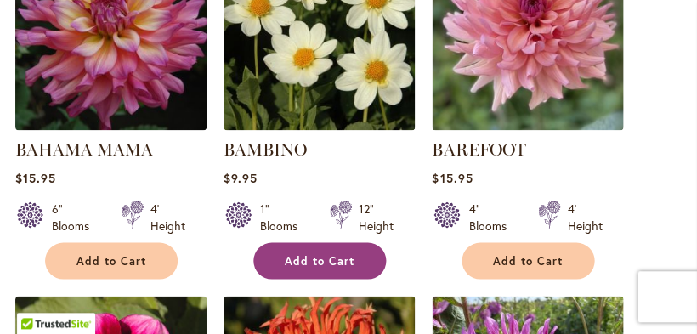
scroll to position [1113, 0]
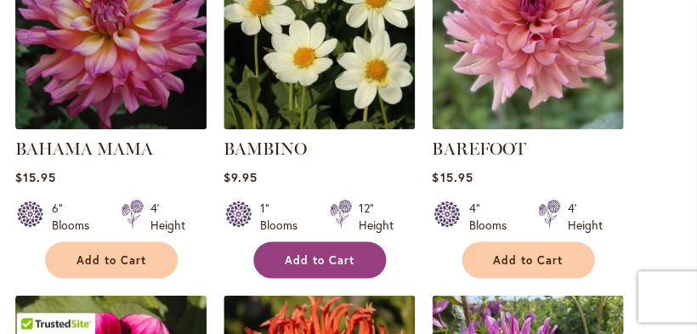
click at [311, 267] on span "Add to Cart" at bounding box center [320, 259] width 70 height 14
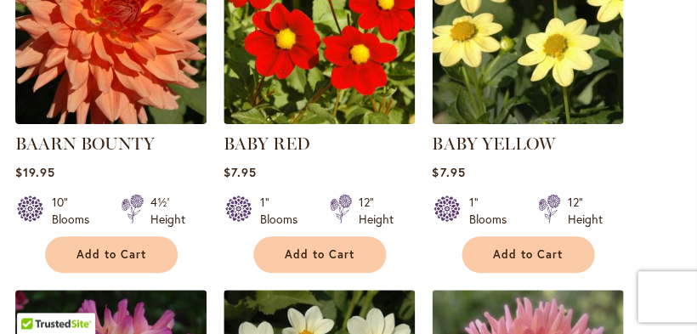
scroll to position [805, 0]
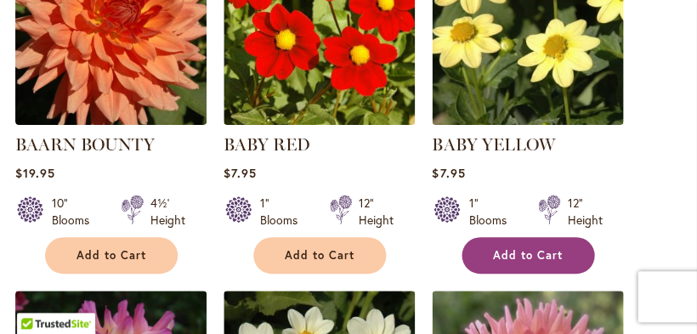
click at [520, 263] on span "Add to Cart" at bounding box center [528, 255] width 70 height 14
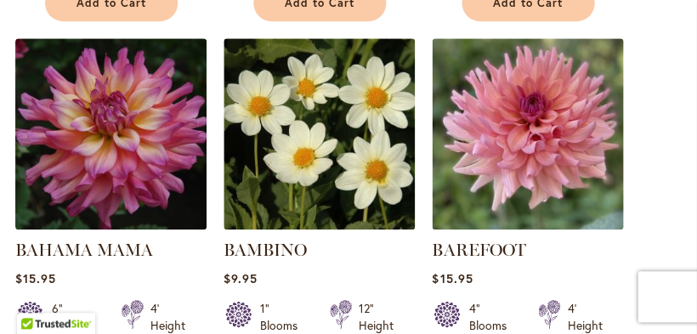
scroll to position [1102, 0]
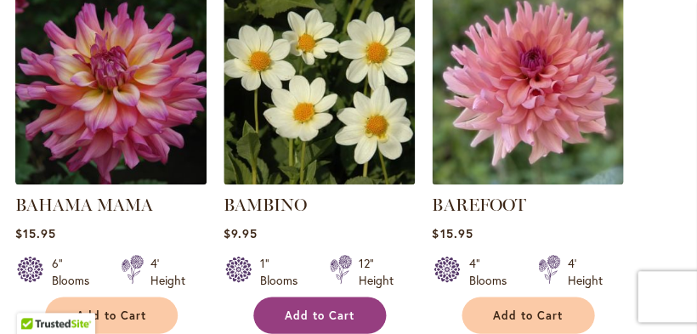
click at [319, 320] on span "Add to Cart" at bounding box center [320, 315] width 70 height 14
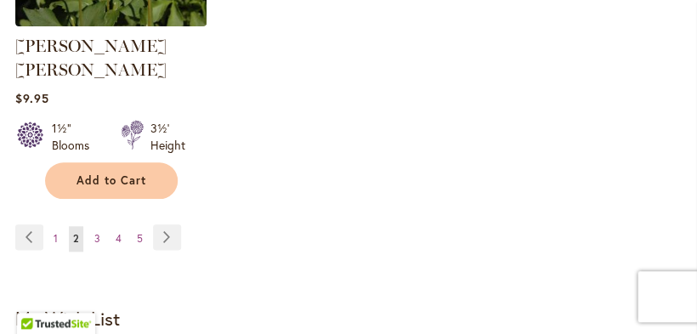
scroll to position [2688, 0]
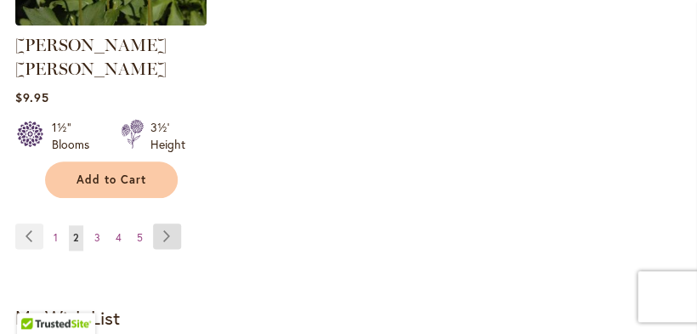
click at [164, 223] on link "Page Next" at bounding box center [167, 235] width 28 height 25
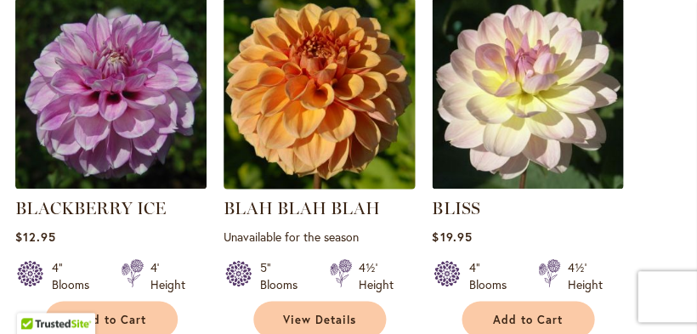
scroll to position [1060, 0]
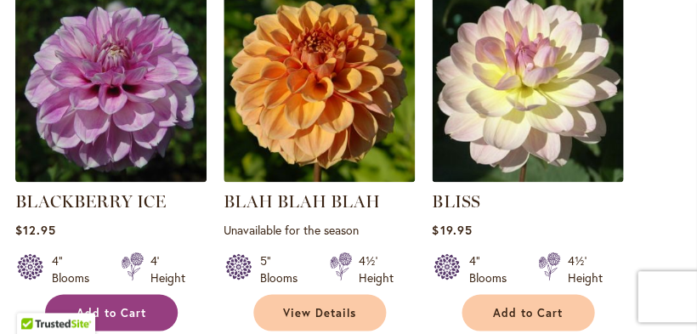
click at [137, 312] on button "Add to Cart" at bounding box center [111, 312] width 133 height 37
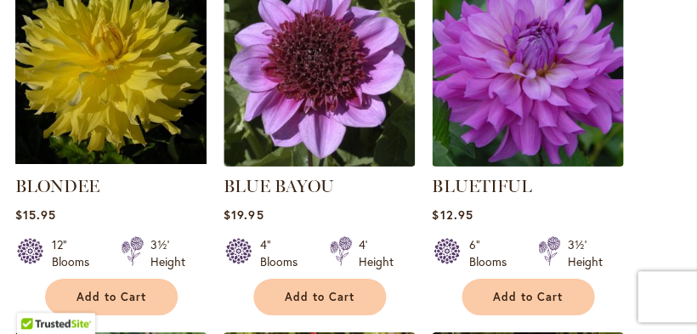
scroll to position [1478, 0]
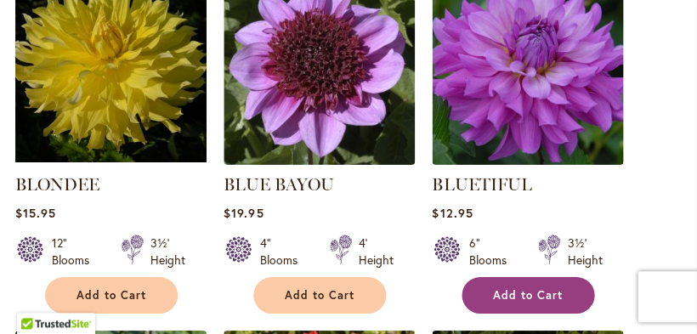
click at [515, 302] on span "Add to Cart" at bounding box center [528, 295] width 70 height 14
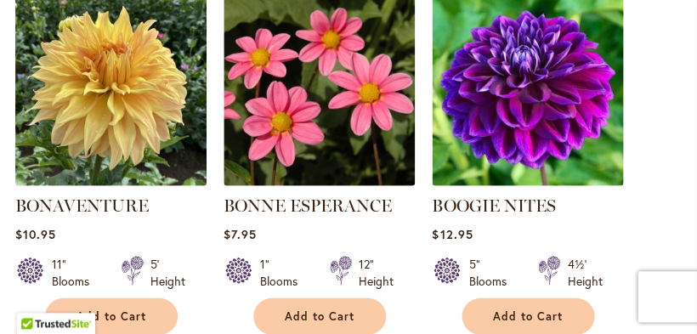
scroll to position [2173, 0]
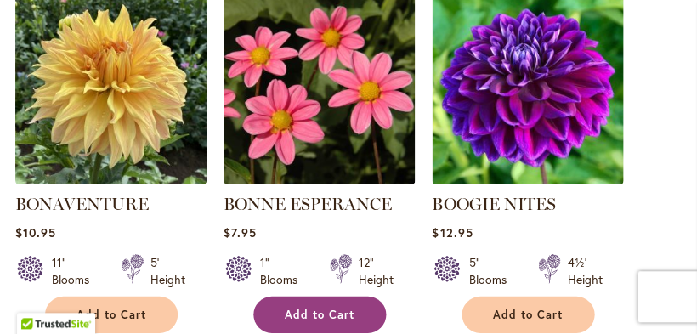
click at [325, 319] on span "Add to Cart" at bounding box center [320, 314] width 70 height 14
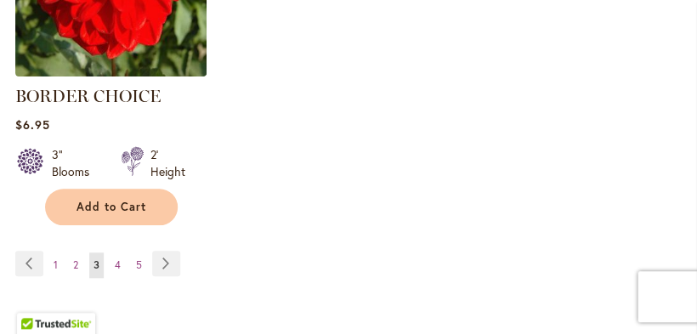
scroll to position [2640, 0]
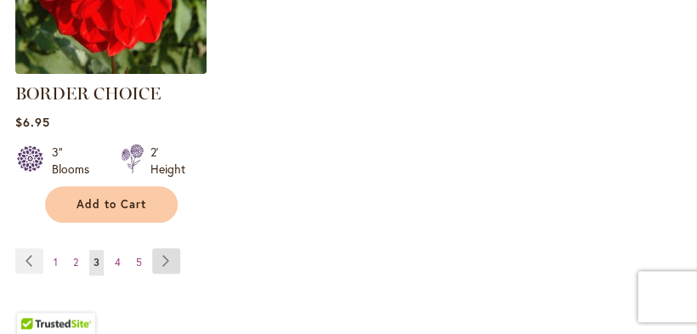
click at [167, 265] on link "Page Next" at bounding box center [166, 260] width 28 height 25
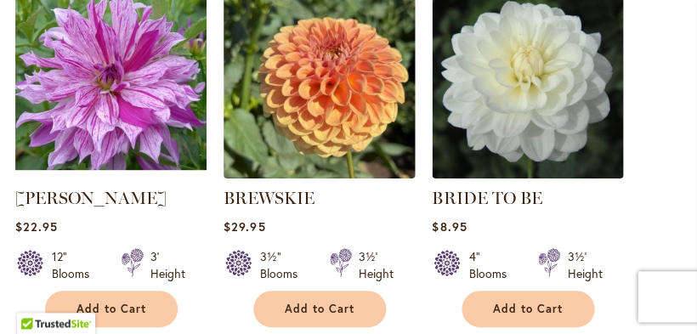
scroll to position [711, 0]
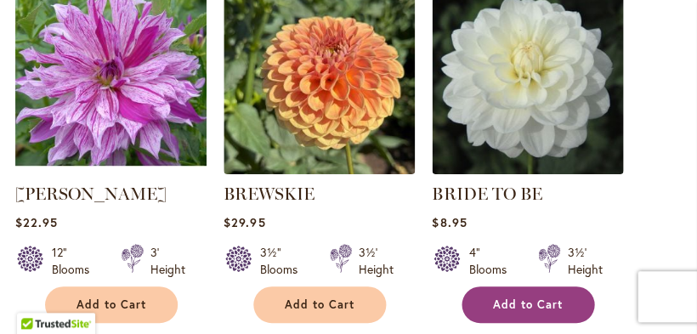
click at [514, 312] on span "Add to Cart" at bounding box center [528, 304] width 70 height 14
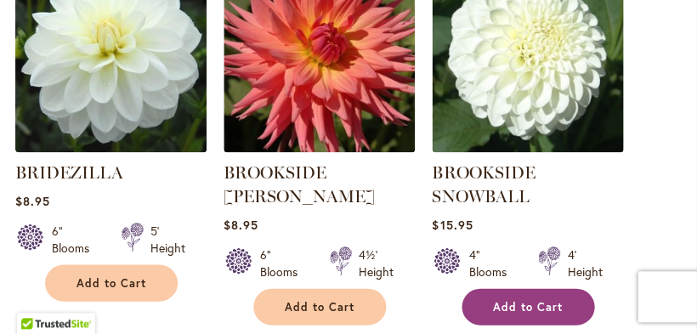
scroll to position [1132, 0]
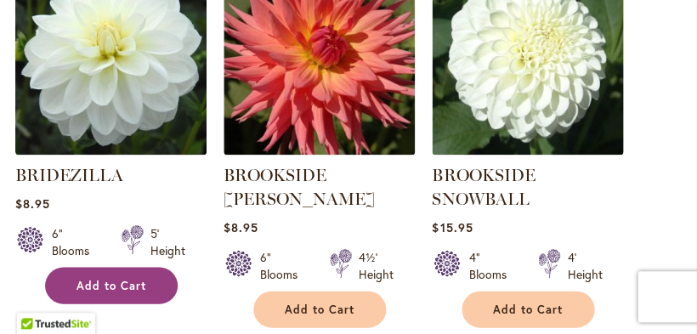
click at [140, 291] on button "Add to Cart" at bounding box center [111, 285] width 133 height 37
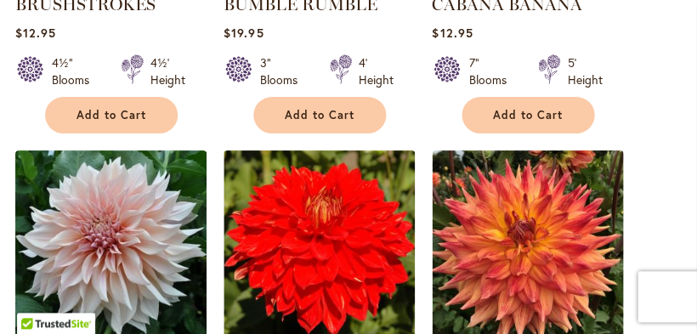
scroll to position [1682, 0]
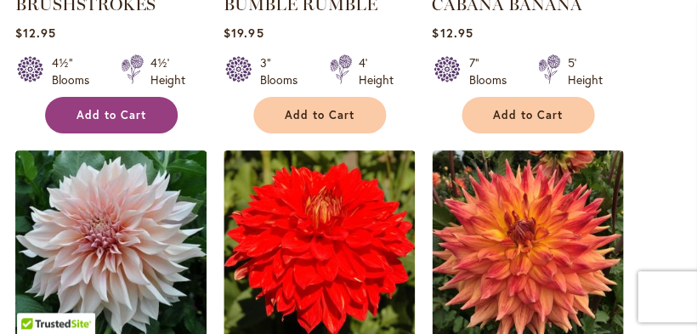
click at [139, 122] on span "Add to Cart" at bounding box center [111, 115] width 70 height 14
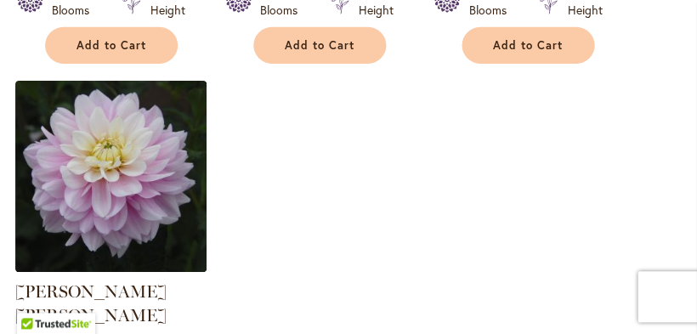
scroll to position [2631, 0]
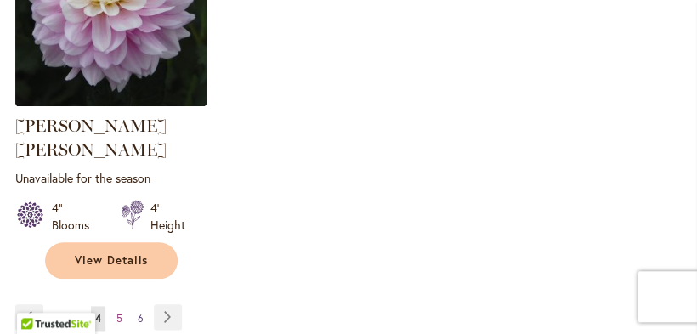
click at [140, 312] on span "6" at bounding box center [141, 318] width 6 height 13
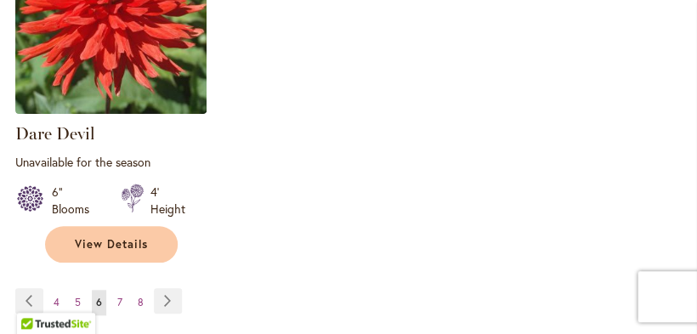
scroll to position [2600, 0]
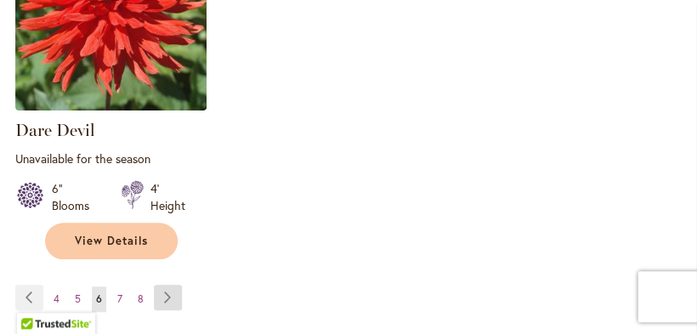
click at [166, 300] on link "Page Next" at bounding box center [168, 297] width 28 height 25
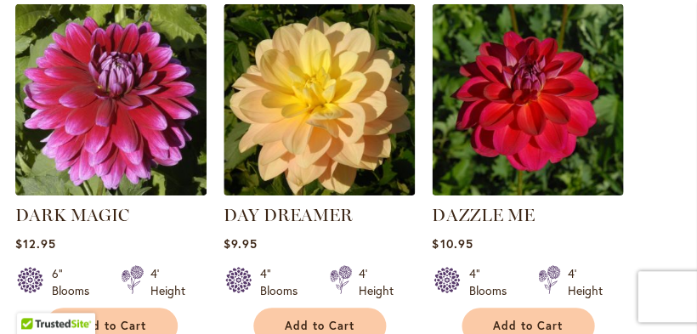
scroll to position [699, 0]
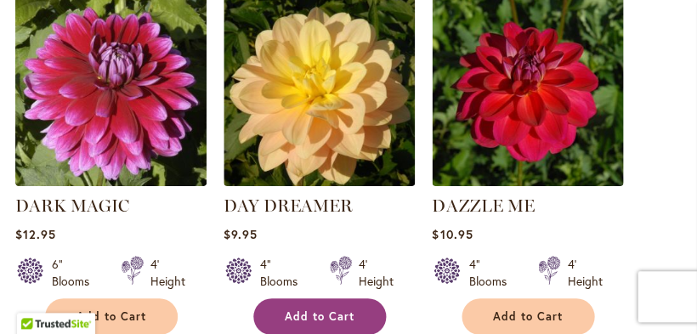
click at [317, 320] on button "Add to Cart" at bounding box center [319, 316] width 133 height 37
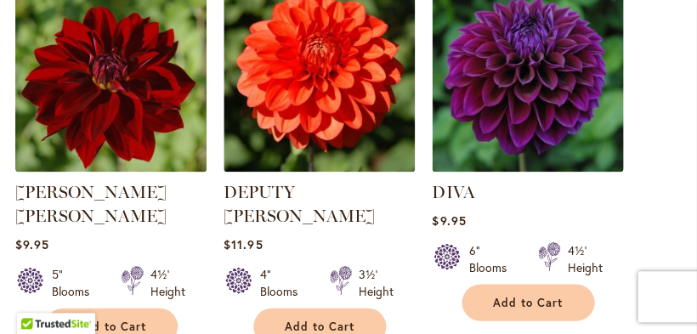
scroll to position [1116, 0]
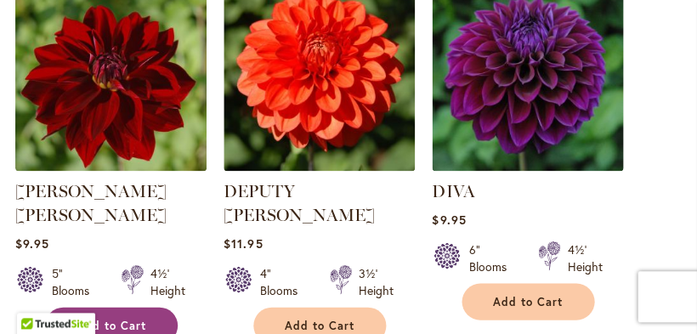
click at [129, 318] on span "Add to Cart" at bounding box center [111, 325] width 70 height 14
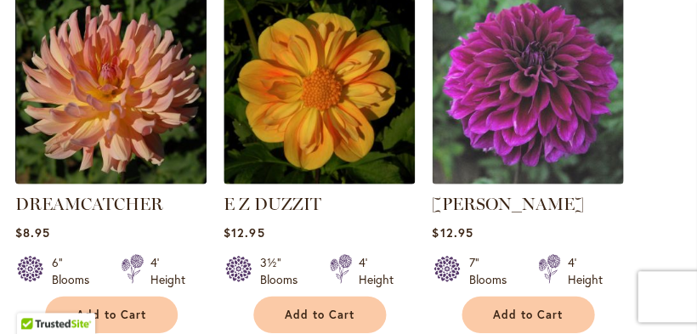
scroll to position [2196, 0]
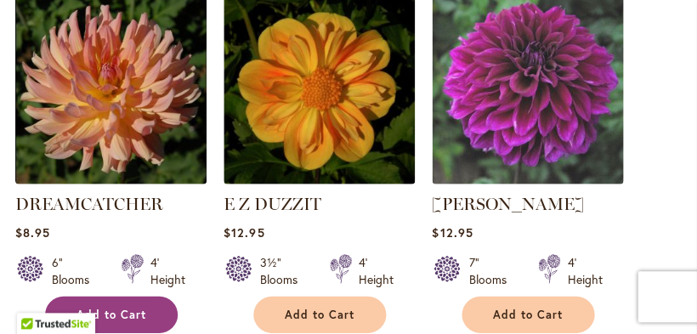
click at [133, 308] on span "Add to Cart" at bounding box center [111, 315] width 70 height 14
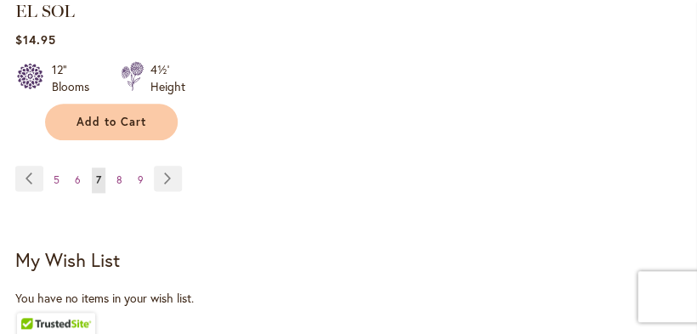
scroll to position [2750, 0]
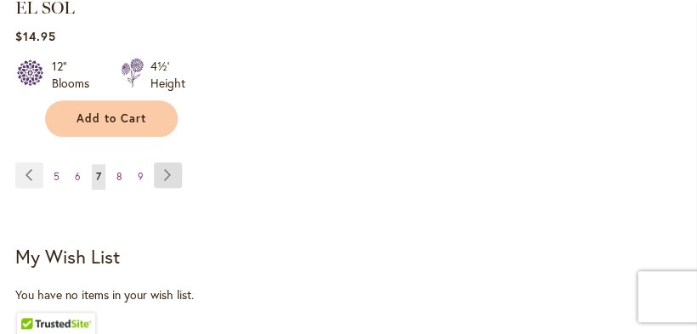
click at [166, 162] on link "Page Next" at bounding box center [168, 174] width 28 height 25
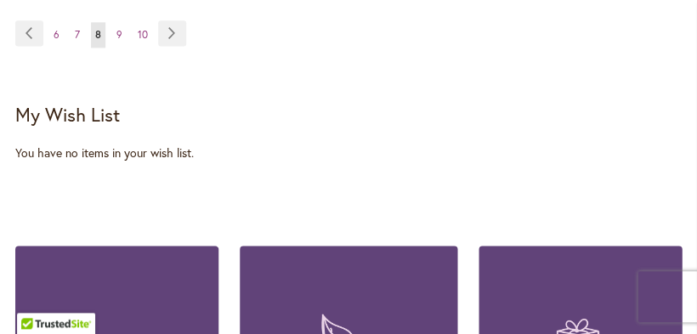
scroll to position [2889, 0]
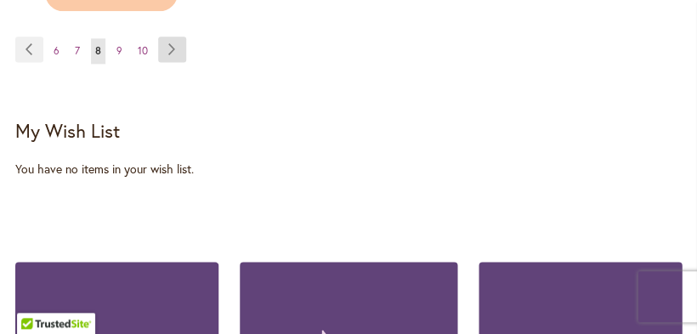
click at [169, 53] on link "Page Next" at bounding box center [172, 49] width 28 height 25
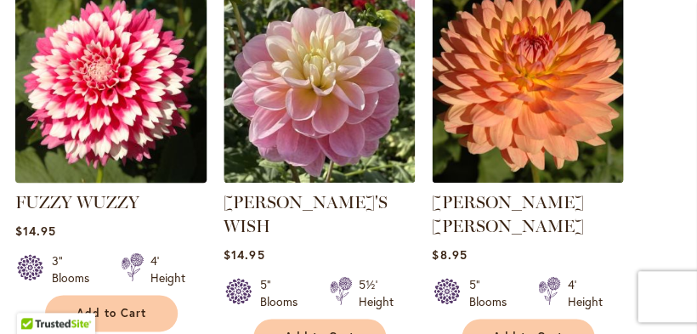
scroll to position [1820, 0]
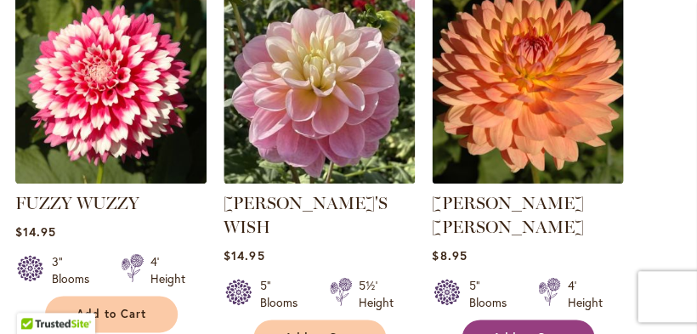
click at [522, 331] on span "Add to Cart" at bounding box center [528, 338] width 70 height 14
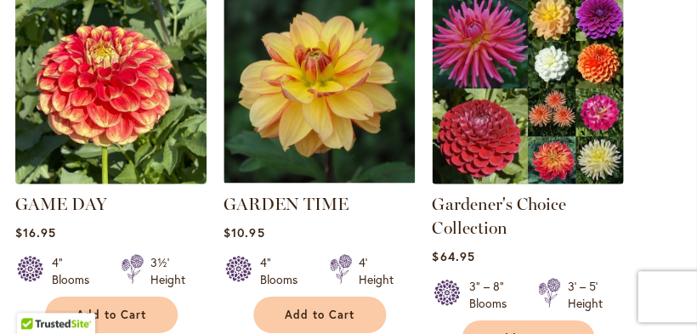
scroll to position [2240, 0]
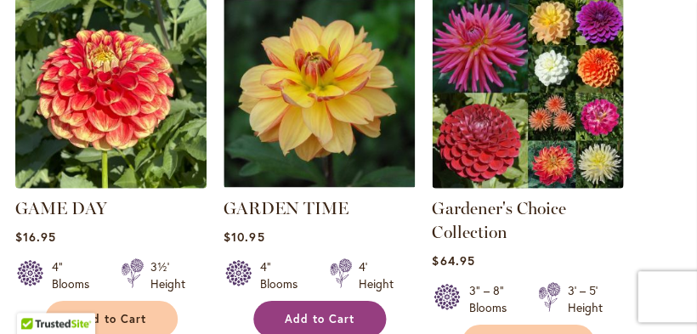
click at [340, 312] on span "Add to Cart" at bounding box center [320, 319] width 70 height 14
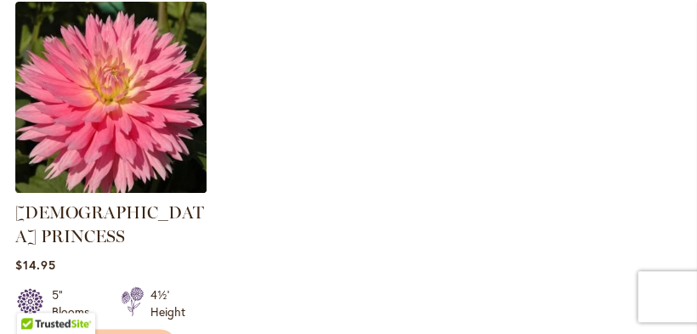
scroll to position [2651, 0]
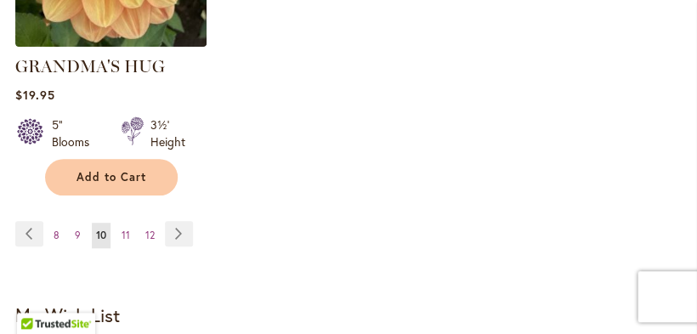
scroll to position [2648, 0]
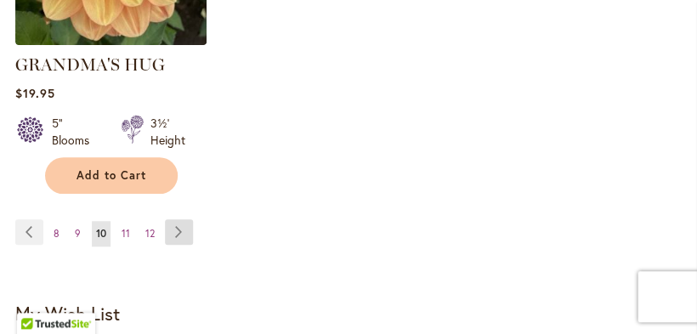
click at [178, 219] on link "Page Next" at bounding box center [179, 231] width 28 height 25
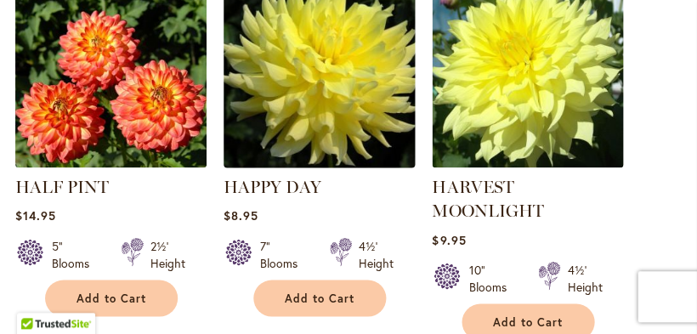
scroll to position [1077, 0]
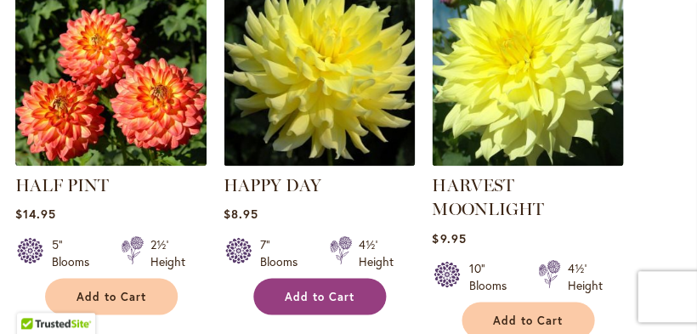
click at [325, 303] on span "Add to Cart" at bounding box center [320, 296] width 70 height 14
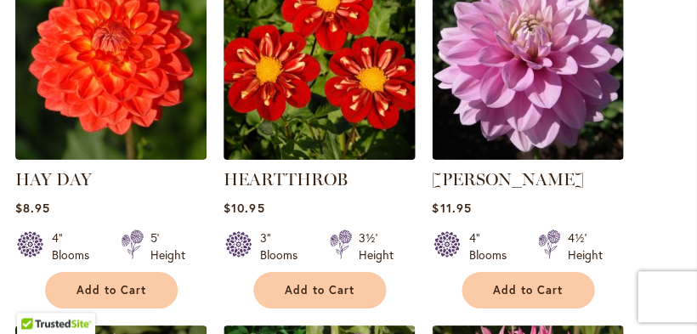
scroll to position [1508, 0]
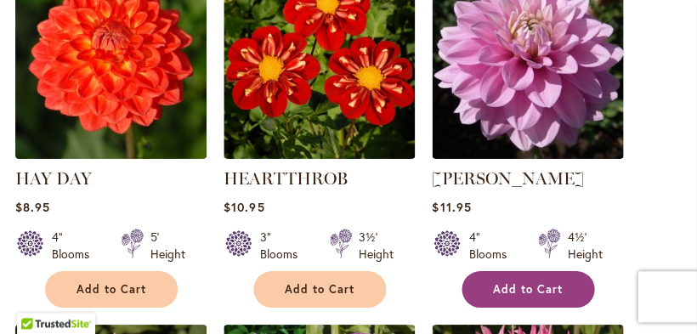
click at [529, 297] on span "Add to Cart" at bounding box center [528, 289] width 70 height 14
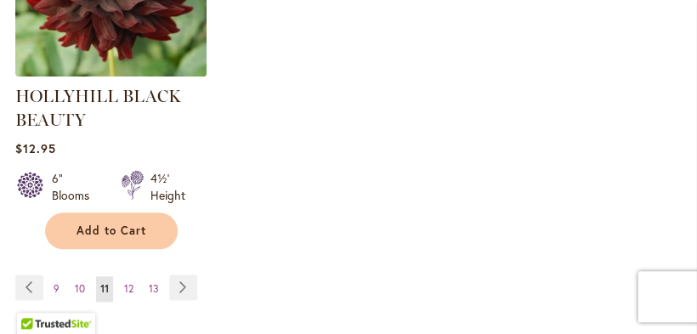
scroll to position [2715, 0]
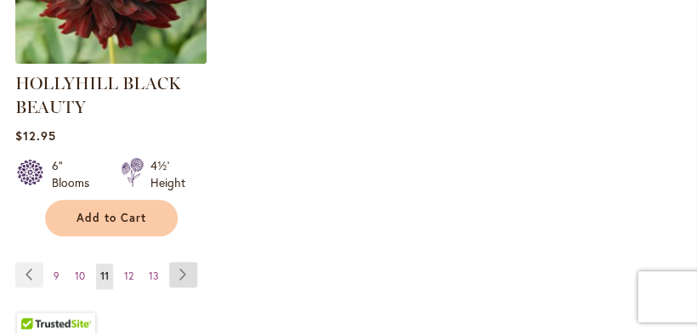
click at [183, 279] on link "Page Next" at bounding box center [183, 274] width 28 height 25
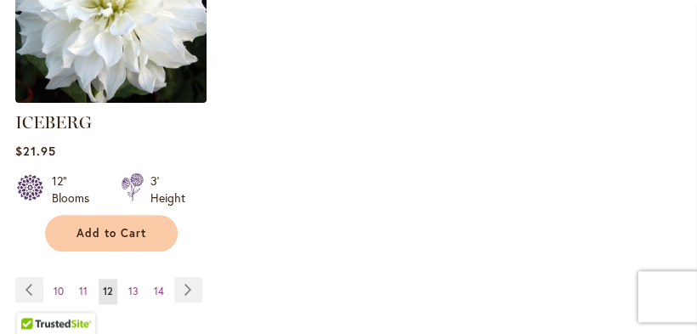
scroll to position [2594, 0]
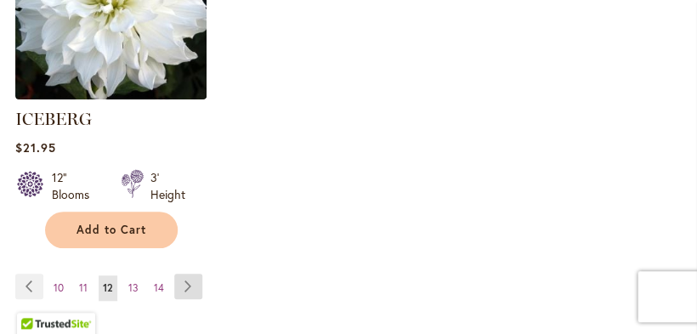
click at [185, 274] on link "Page Next" at bounding box center [188, 286] width 28 height 25
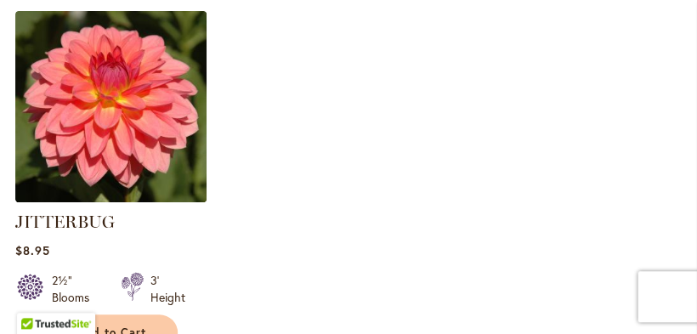
scroll to position [2518, 0]
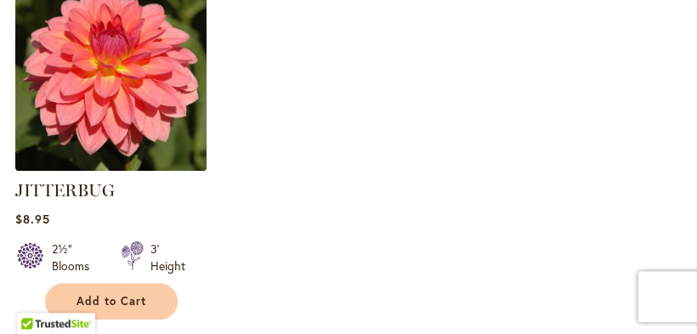
scroll to position [2609, 0]
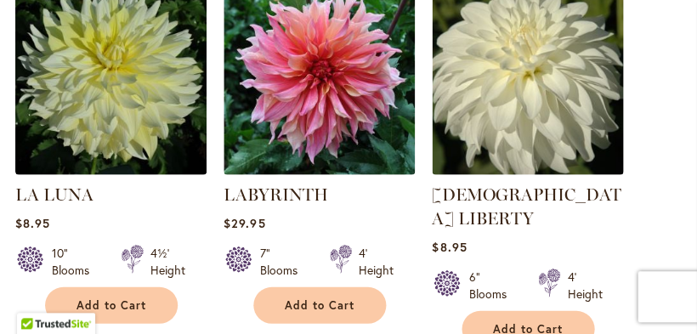
scroll to position [2139, 0]
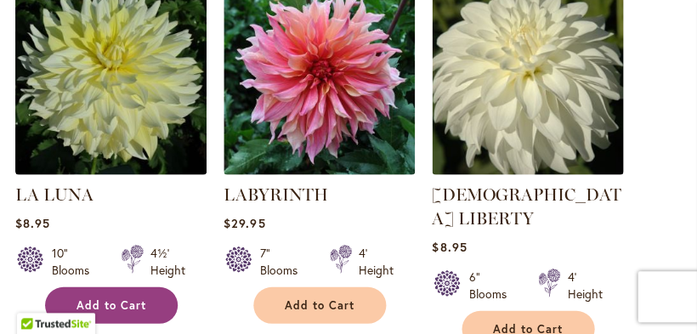
click at [135, 305] on button "Add to Cart" at bounding box center [111, 304] width 133 height 37
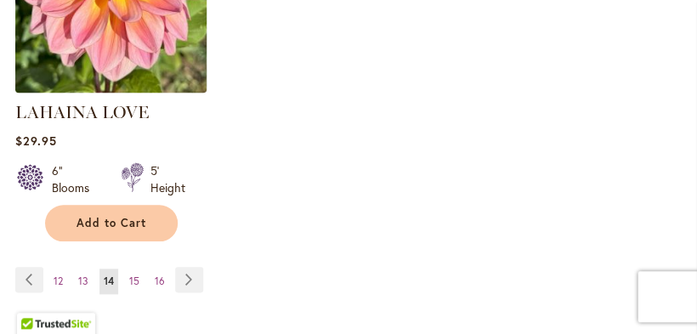
scroll to position [2648, 0]
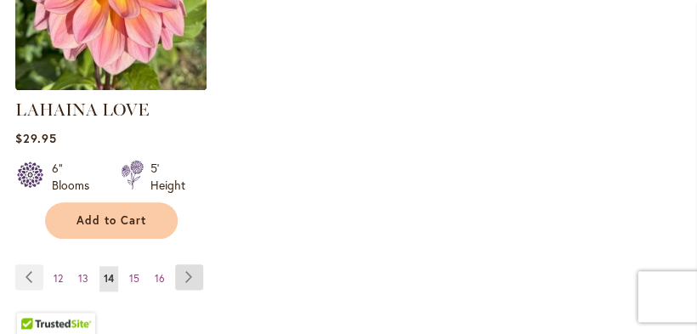
click at [187, 264] on link "Page Next" at bounding box center [189, 276] width 28 height 25
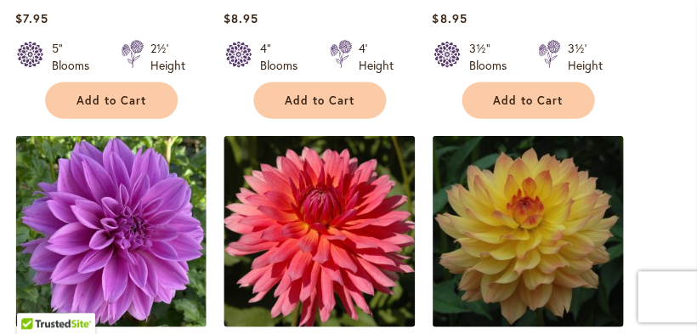
scroll to position [1305, 0]
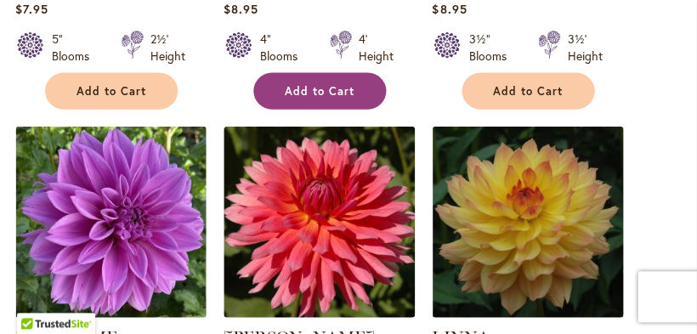
click at [316, 84] on span "Add to Cart" at bounding box center [320, 91] width 70 height 14
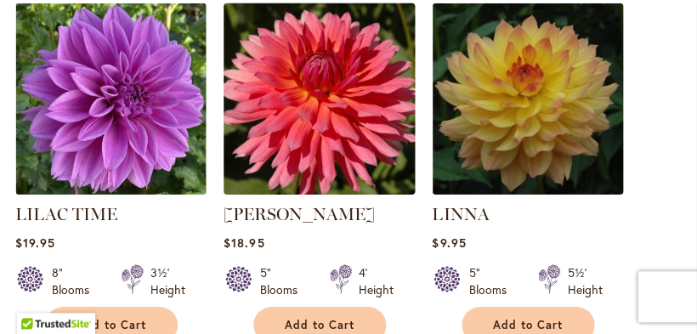
scroll to position [1471, 0]
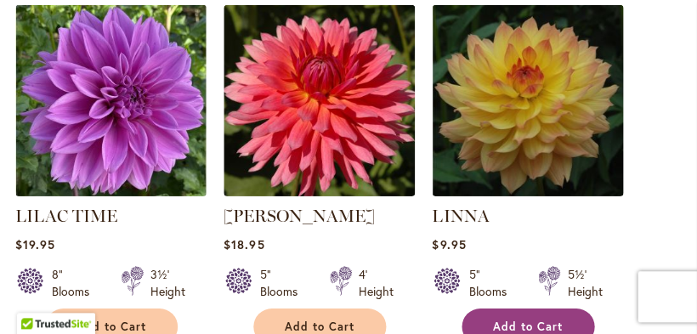
click at [520, 319] on span "Add to Cart" at bounding box center [528, 326] width 70 height 14
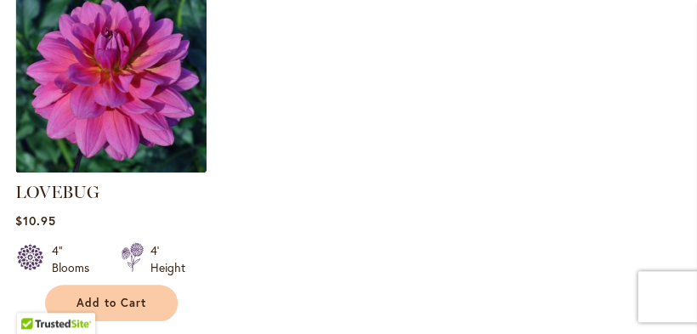
scroll to position [2593, 0]
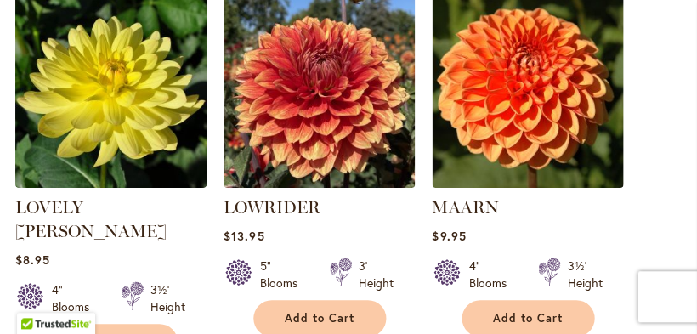
scroll to position [712, 0]
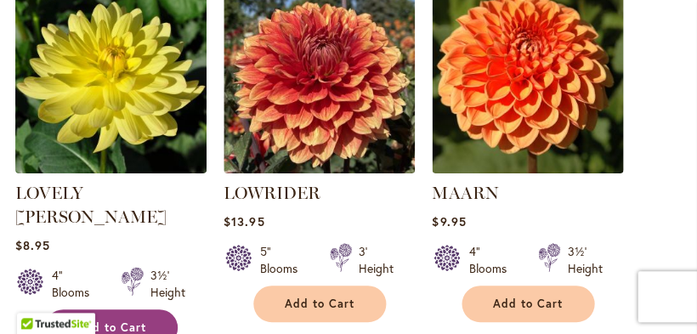
click at [155, 315] on button "Add to Cart" at bounding box center [111, 327] width 133 height 37
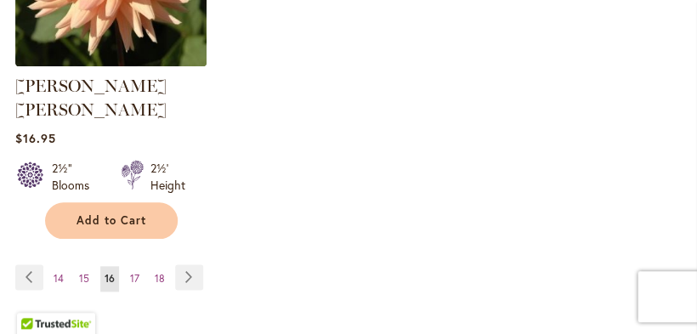
scroll to position [2695, 0]
click at [187, 264] on link "Page Next" at bounding box center [189, 276] width 28 height 25
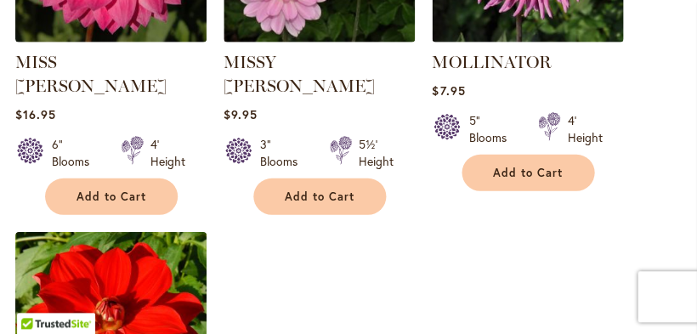
scroll to position [2275, 0]
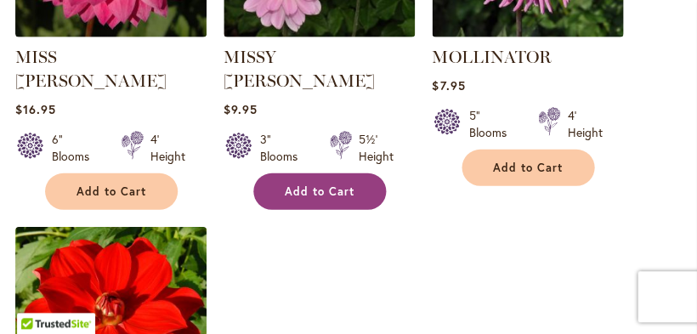
click at [319, 184] on span "Add to Cart" at bounding box center [320, 191] width 70 height 14
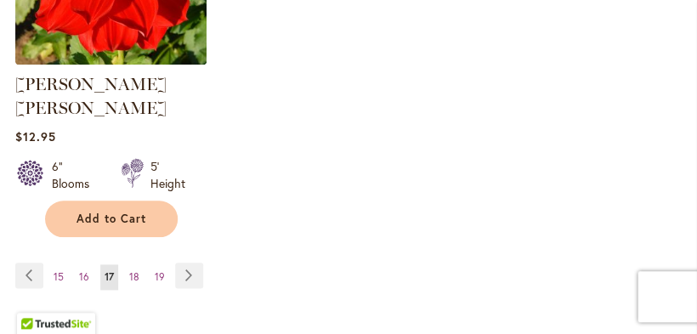
scroll to position [2688, 0]
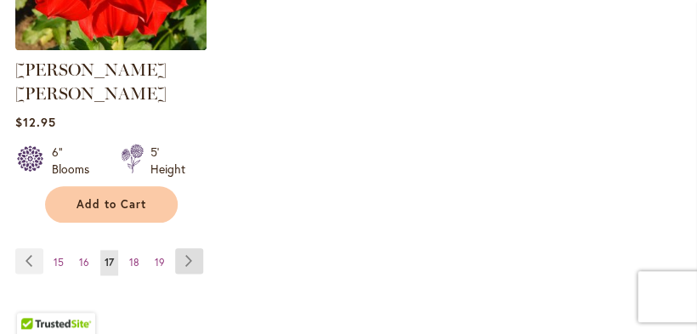
click at [188, 248] on link "Page Next" at bounding box center [189, 260] width 28 height 25
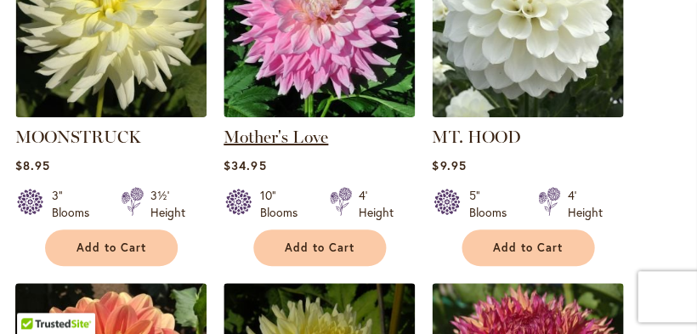
scroll to position [774, 0]
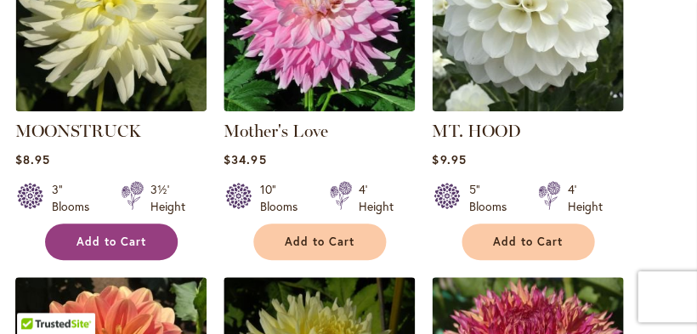
click at [143, 249] on span "Add to Cart" at bounding box center [111, 242] width 70 height 14
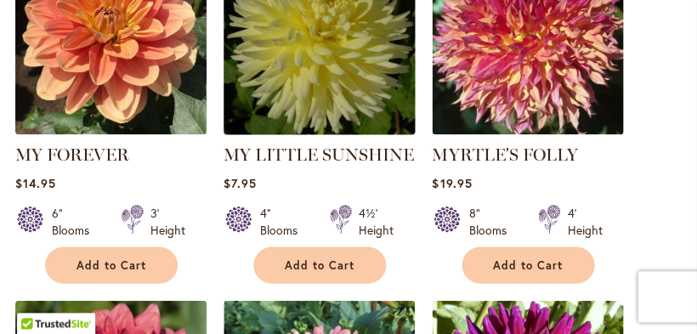
scroll to position [1156, 0]
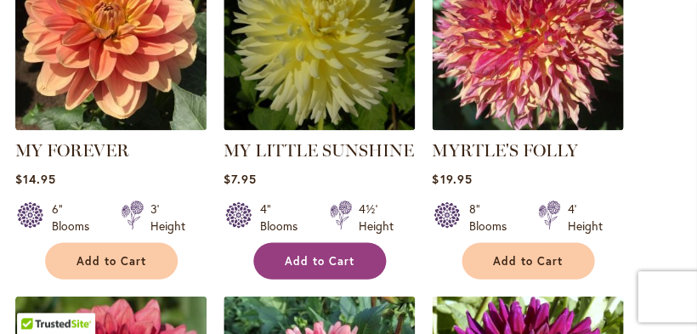
click at [327, 268] on span "Add to Cart" at bounding box center [320, 260] width 70 height 14
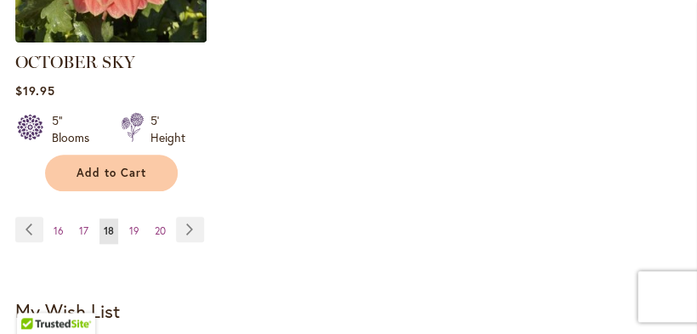
scroll to position [2678, 0]
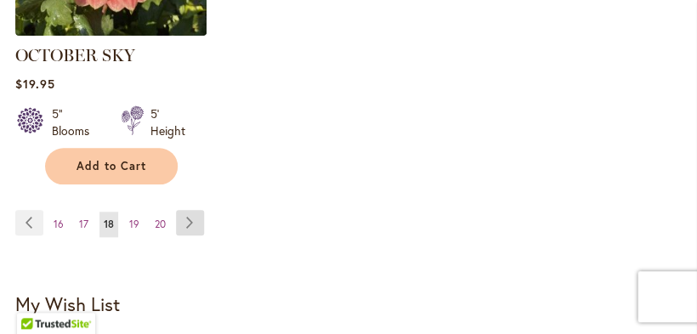
click at [190, 229] on link "Page Next" at bounding box center [190, 222] width 28 height 25
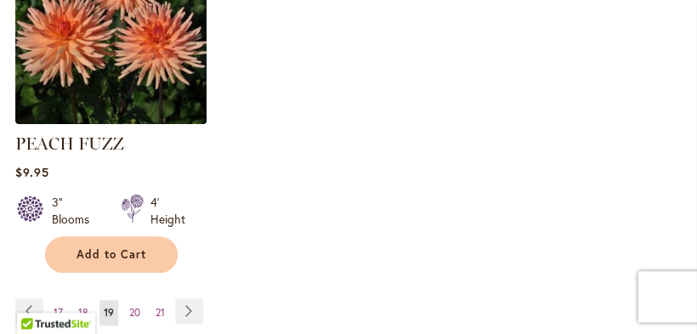
scroll to position [2593, 0]
click at [188, 298] on link "Page Next" at bounding box center [189, 310] width 28 height 25
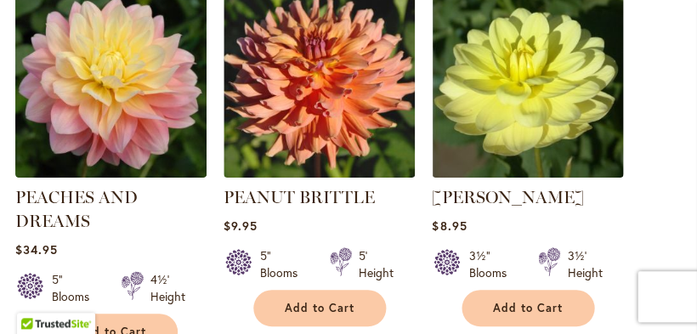
scroll to position [710, 0]
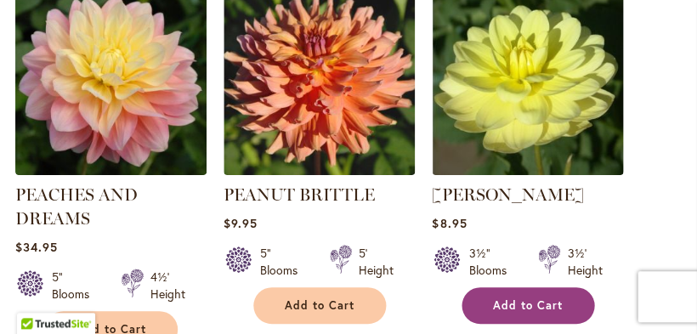
click at [509, 313] on span "Add to Cart" at bounding box center [528, 305] width 70 height 14
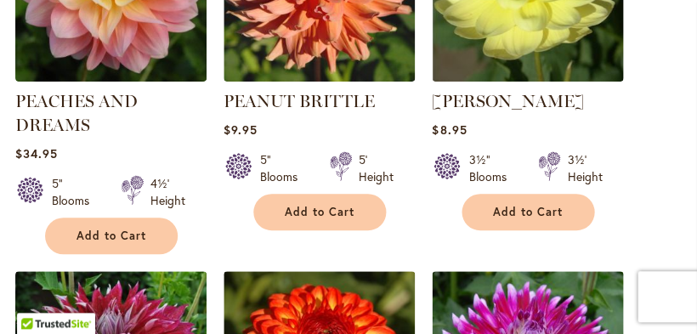
scroll to position [853, 0]
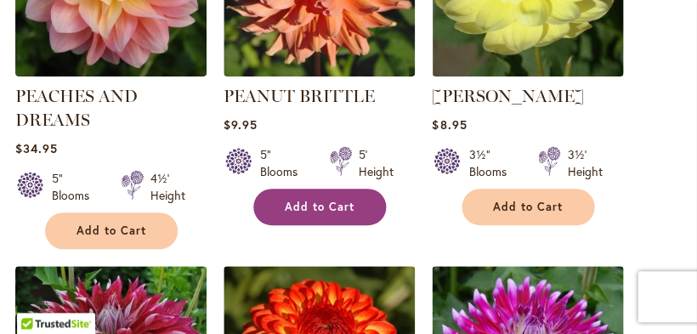
click at [324, 214] on span "Add to Cart" at bounding box center [320, 207] width 70 height 14
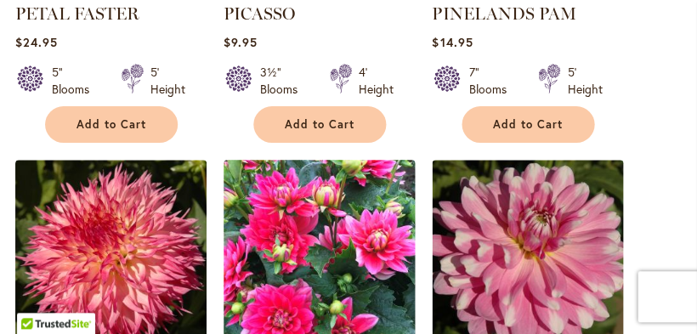
scroll to position [1697, 0]
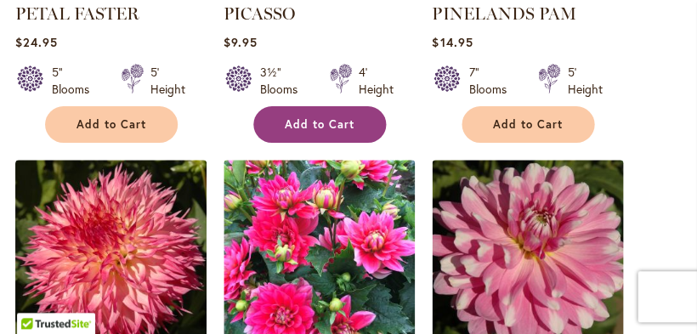
click at [324, 117] on span "Add to Cart" at bounding box center [320, 124] width 70 height 14
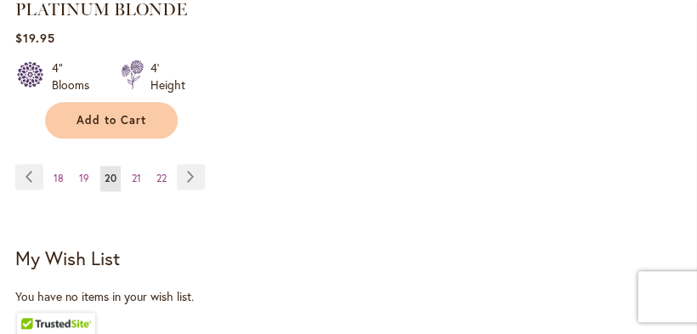
scroll to position [2777, 0]
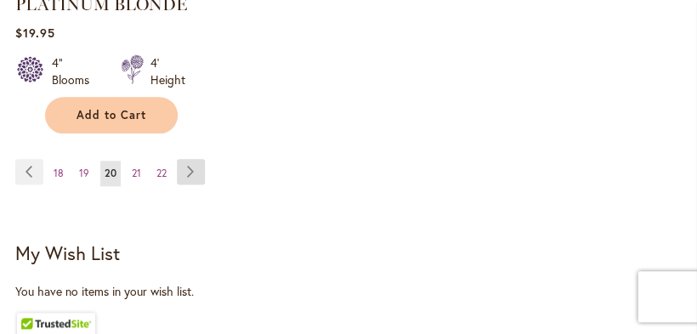
click at [190, 159] on link "Page Next" at bounding box center [191, 171] width 28 height 25
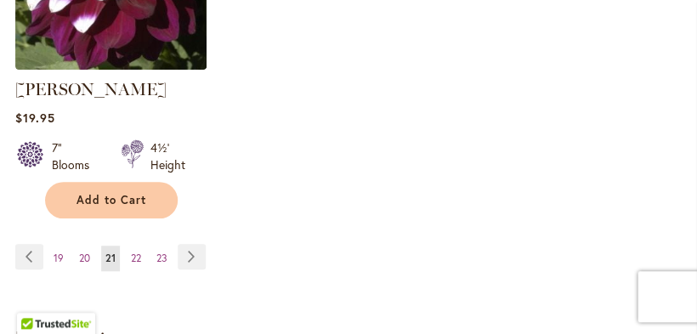
scroll to position [2625, 0]
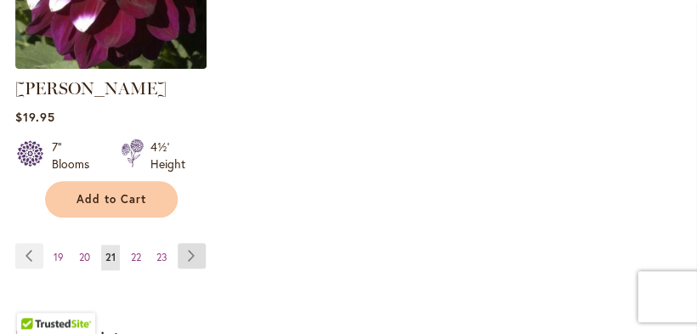
click at [192, 260] on link "Page Next" at bounding box center [192, 255] width 28 height 25
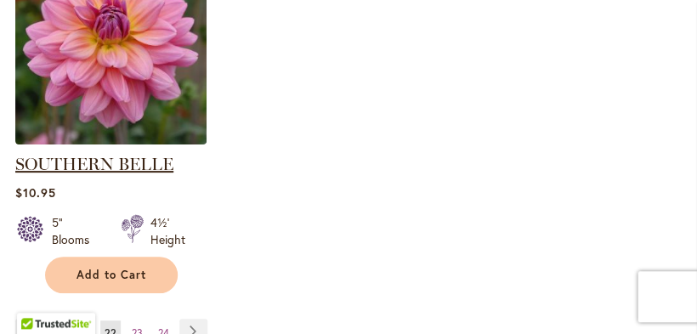
scroll to position [2549, 0]
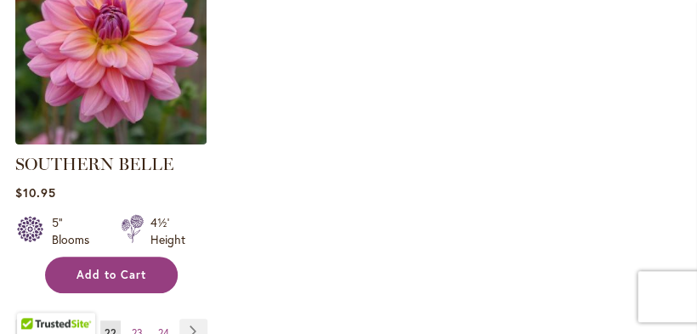
click at [124, 268] on span "Add to Cart" at bounding box center [111, 275] width 70 height 14
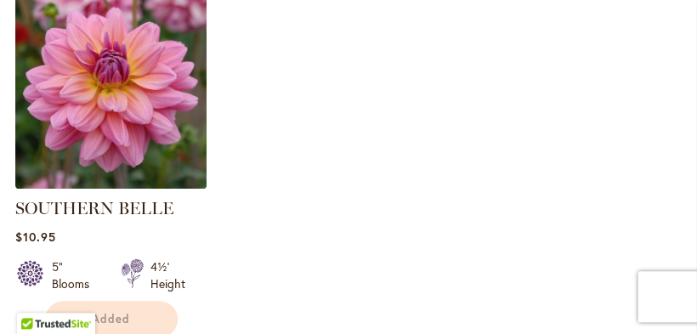
click at [191, 312] on div "Added" at bounding box center [110, 319] width 191 height 37
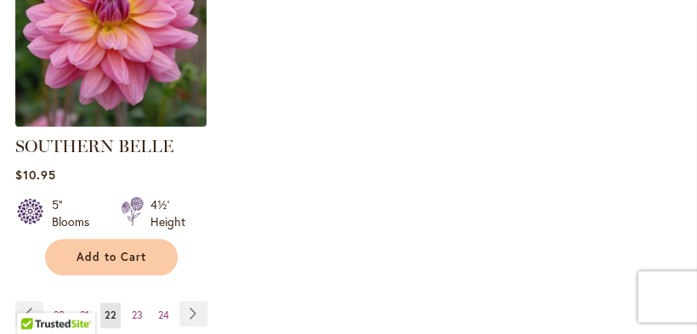
scroll to position [2637, 0]
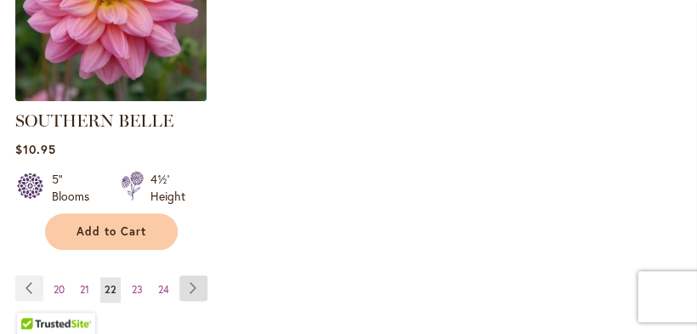
click at [194, 275] on link "Page Next" at bounding box center [193, 287] width 28 height 25
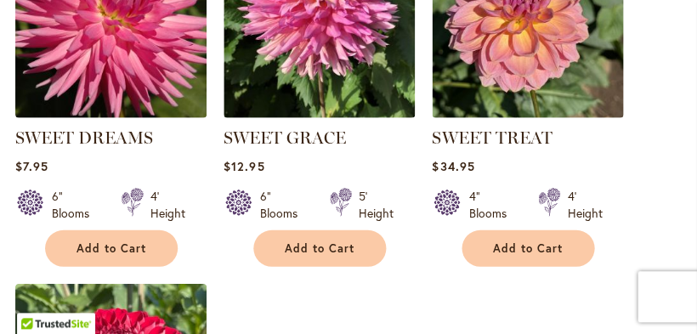
scroll to position [2209, 0]
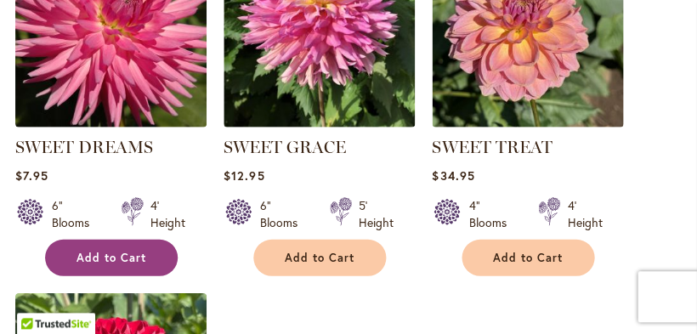
click at [133, 261] on span "Add to Cart" at bounding box center [111, 258] width 70 height 14
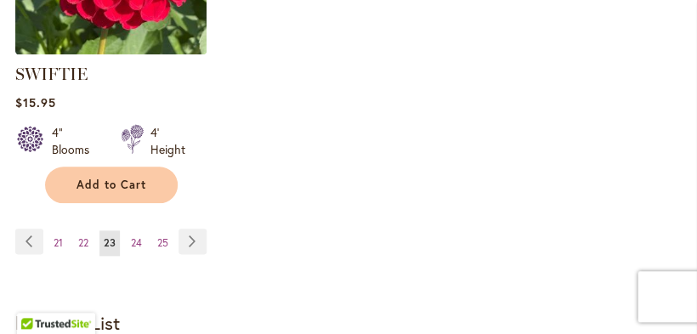
scroll to position [2695, 0]
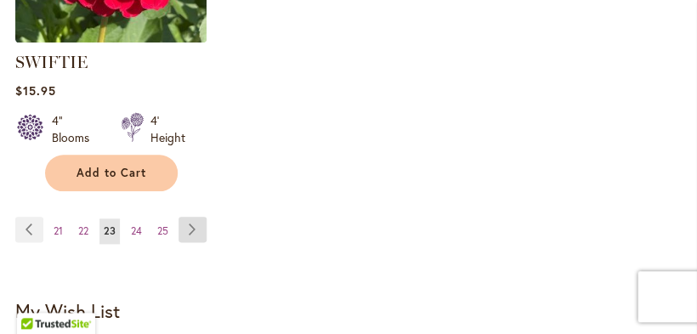
click at [190, 233] on link "Page Next" at bounding box center [192, 229] width 28 height 25
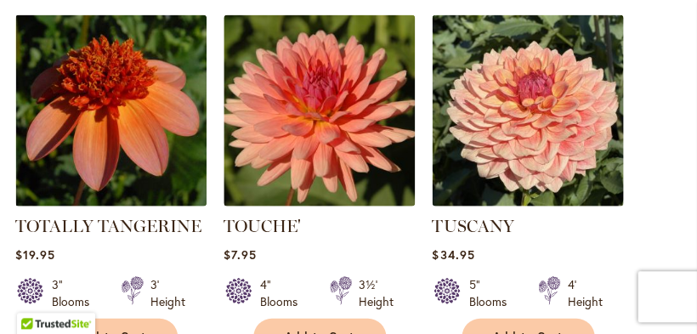
scroll to position [2135, 0]
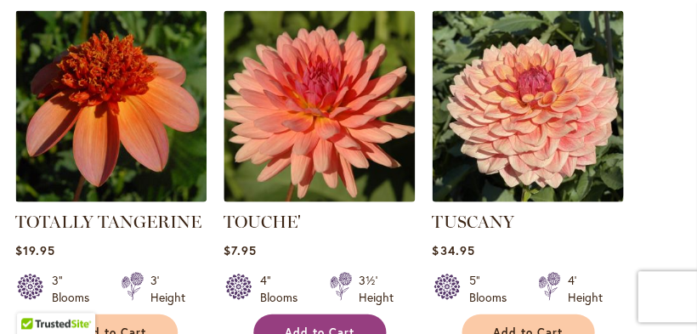
click at [315, 325] on span "Add to Cart" at bounding box center [320, 332] width 70 height 14
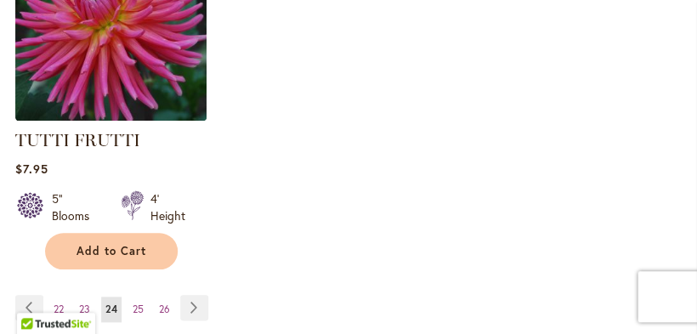
scroll to position [2647, 0]
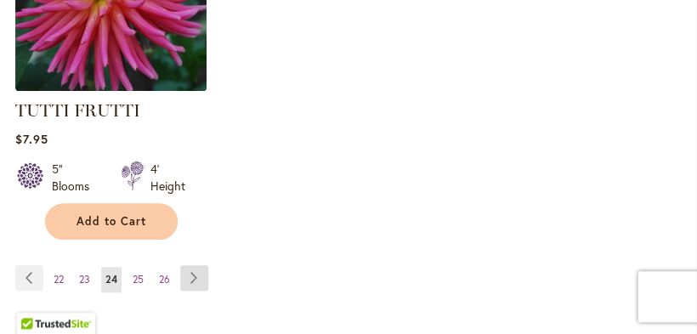
click at [195, 265] on link "Page Next" at bounding box center [194, 277] width 28 height 25
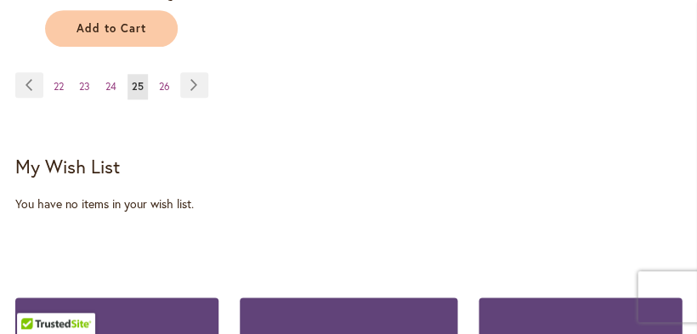
scroll to position [2796, 0]
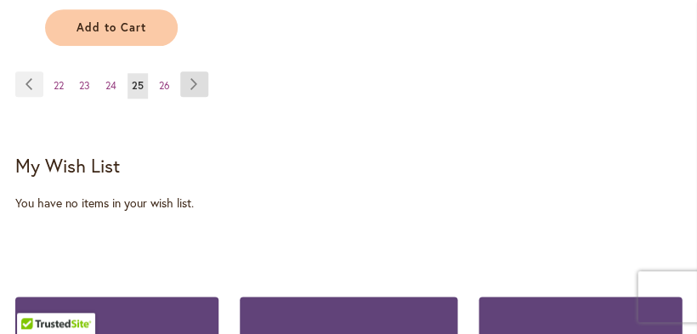
click at [194, 71] on link "Page Next" at bounding box center [194, 83] width 28 height 25
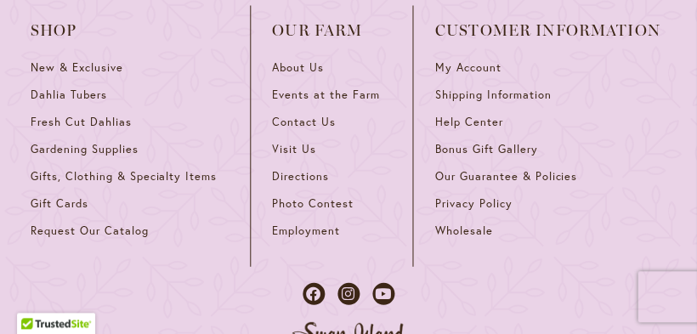
scroll to position [3039, 0]
click at [126, 234] on span "Request Our Catalog" at bounding box center [89, 229] width 117 height 14
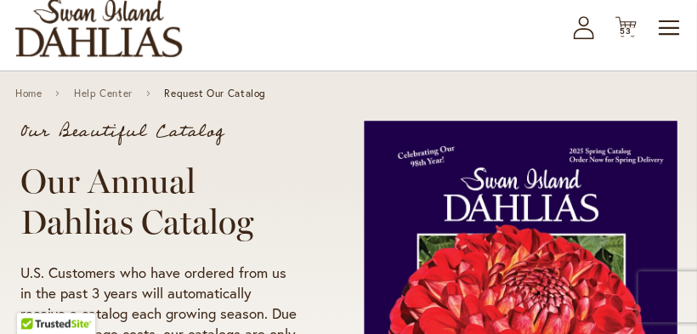
scroll to position [100, 0]
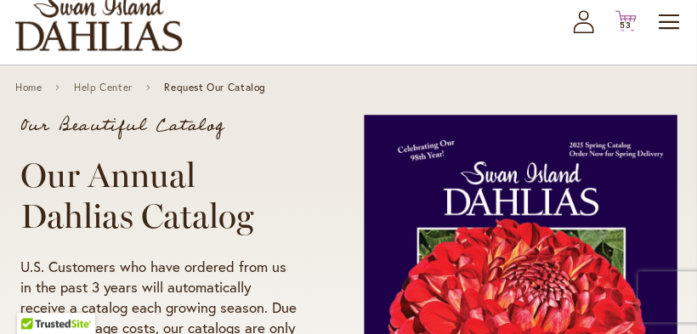
click at [623, 30] on icon "Cart .cls-1 { fill: #231f20; }" at bounding box center [624, 20] width 21 height 21
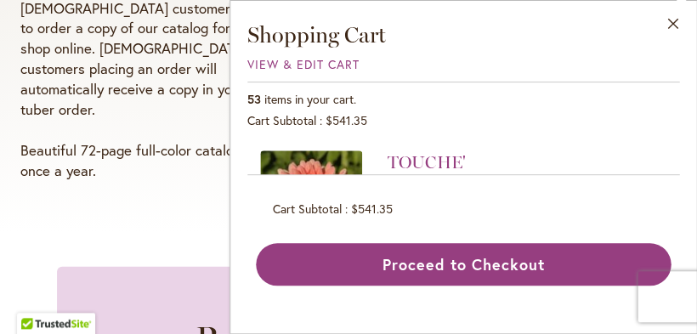
scroll to position [486, 0]
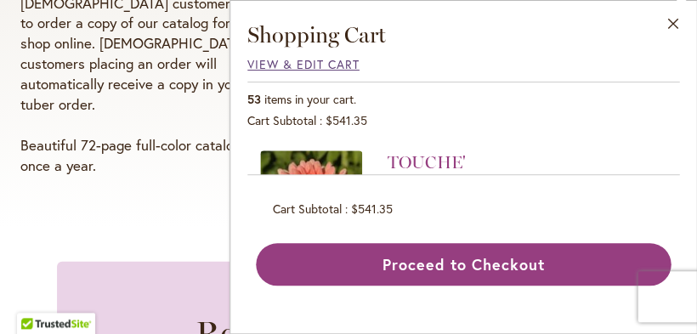
click at [320, 60] on span "View & Edit Cart" at bounding box center [303, 64] width 112 height 16
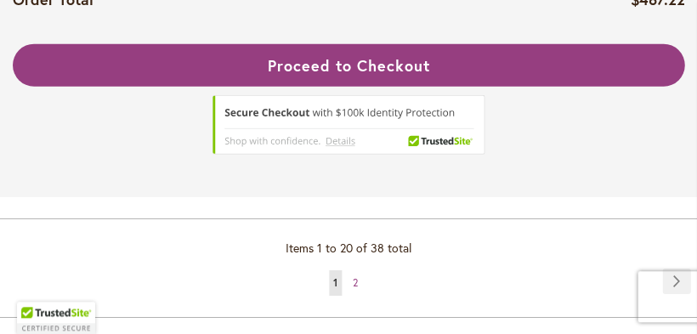
scroll to position [550, 0]
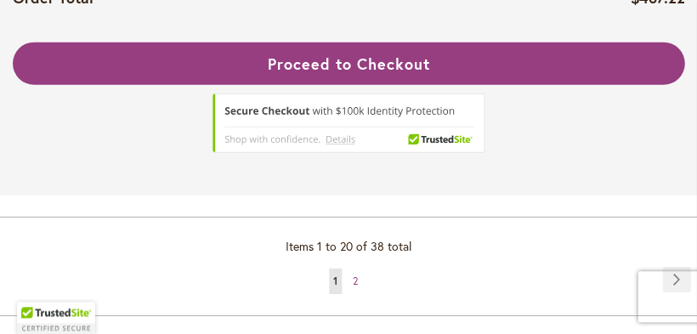
select select "**"
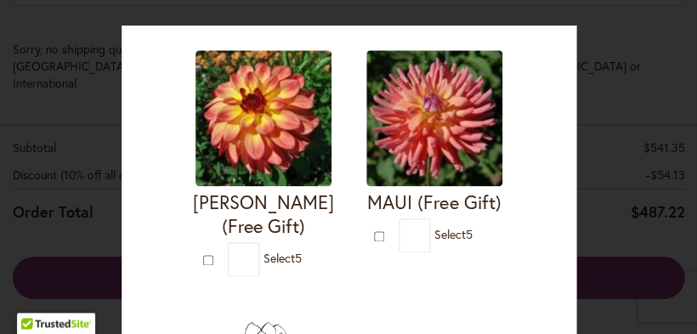
scroll to position [1896, 0]
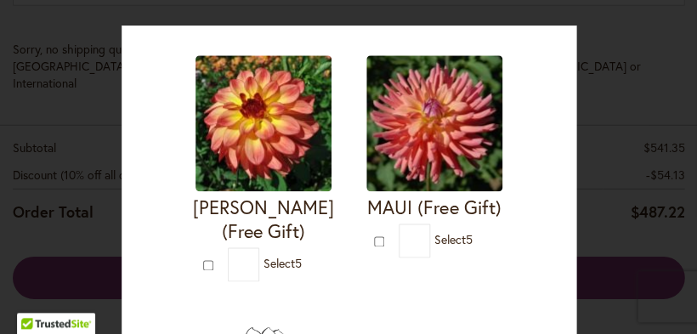
click at [404, 163] on img at bounding box center [434, 123] width 136 height 136
type input "*"
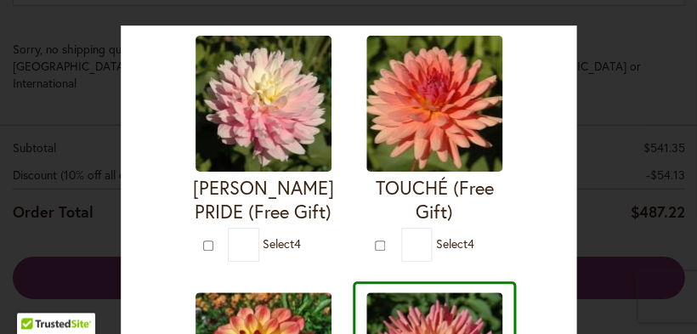
scroll to position [1648, 0]
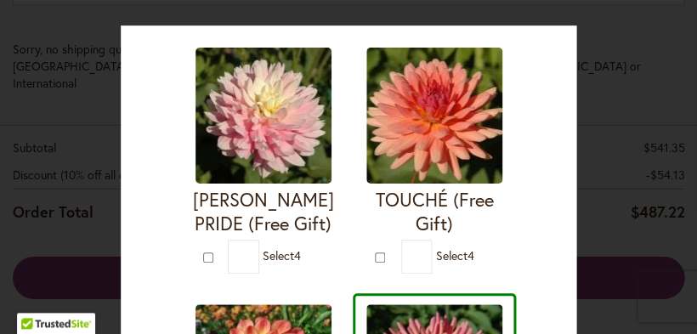
click at [261, 141] on img at bounding box center [263, 116] width 136 height 136
type input "*"
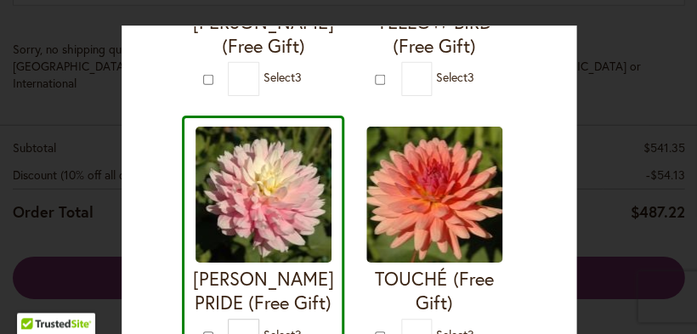
scroll to position [1570, 0]
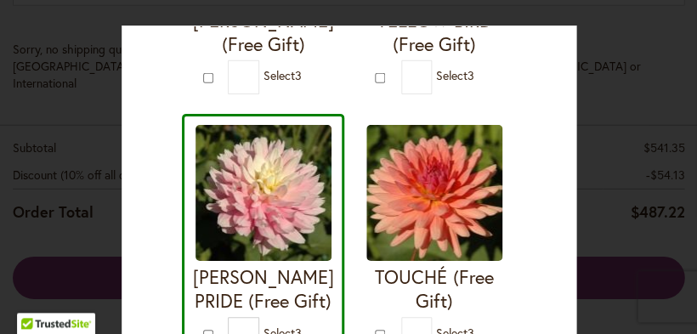
click at [428, 211] on img at bounding box center [434, 193] width 136 height 136
type input "*"
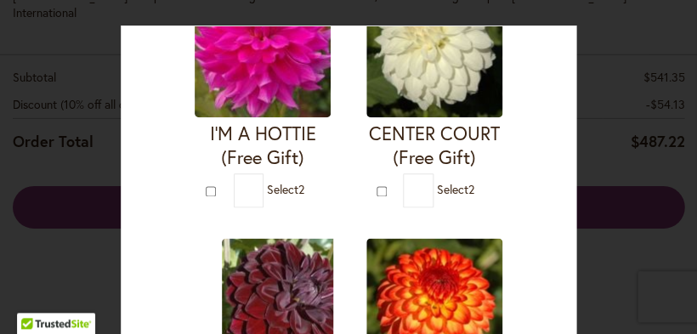
scroll to position [0, 0]
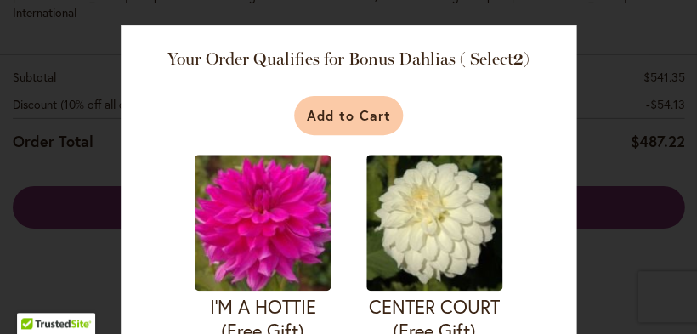
click at [350, 115] on button "Add to Cart" at bounding box center [349, 115] width 110 height 39
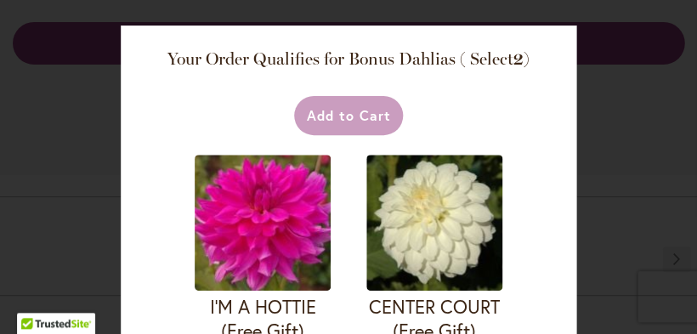
scroll to position [792, 0]
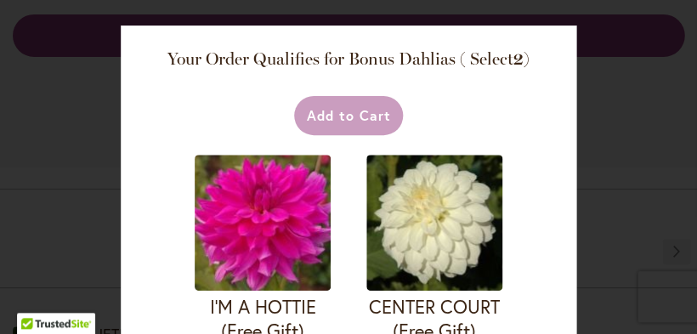
click at [630, 139] on div "Your Order Qualifies for Bonus Dahlias ( Select 2 ) Add to Cart I'M A HOTTIE (F…" at bounding box center [348, 167] width 697 height 334
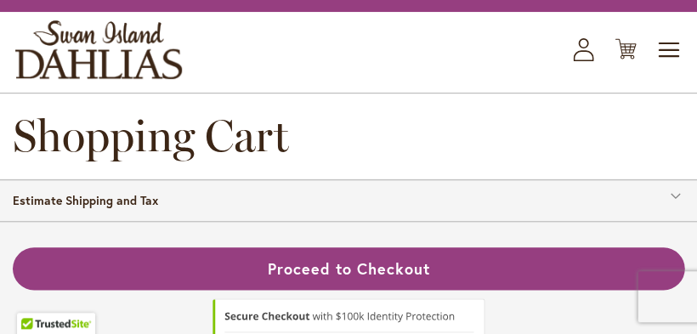
scroll to position [40, 0]
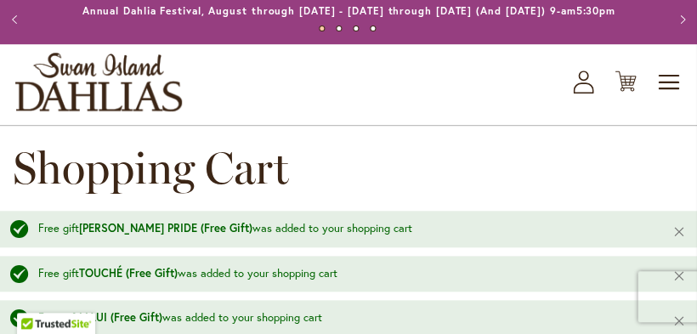
select select "**"
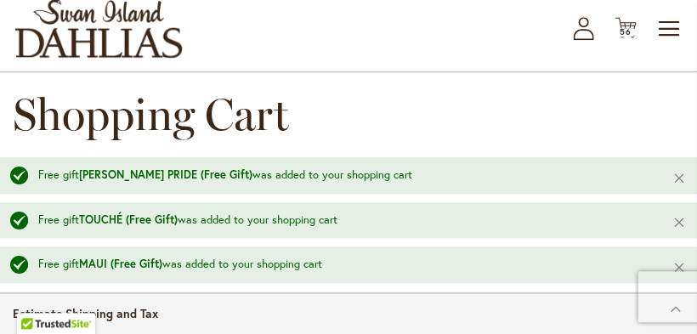
scroll to position [91, 0]
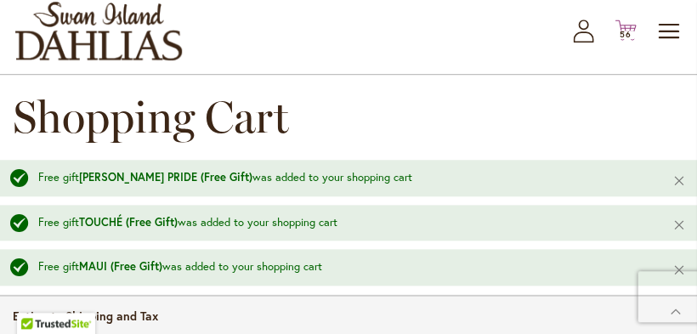
click at [624, 40] on span "56" at bounding box center [625, 34] width 12 height 11
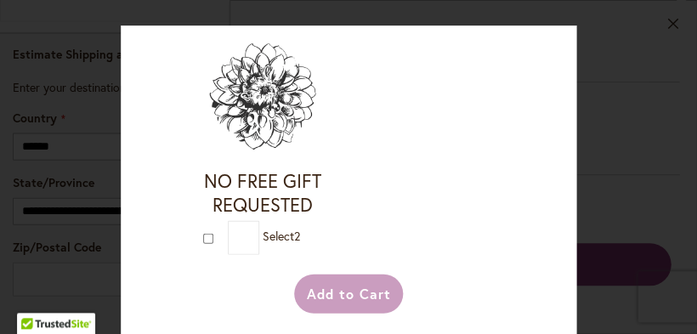
scroll to position [394, 0]
click at [99, 146] on div "Your Order Qualifies for Bonus Dahlias ( Select 2 ) Add to Cart I'M A HOTTIE (F…" at bounding box center [348, 167] width 697 height 334
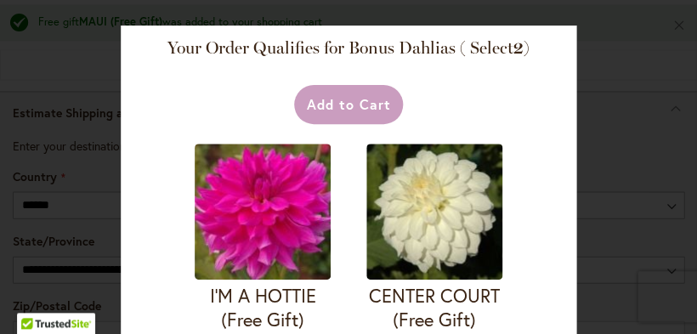
scroll to position [0, 0]
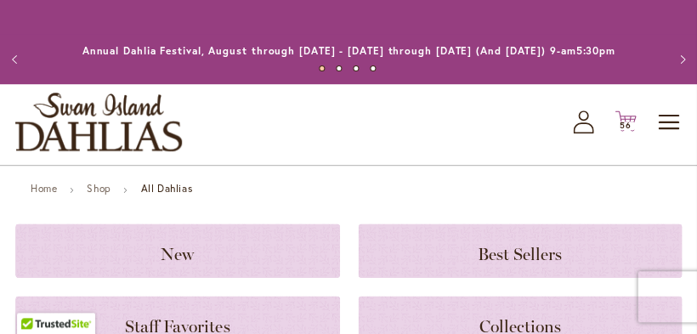
click at [622, 131] on span "56" at bounding box center [625, 125] width 12 height 11
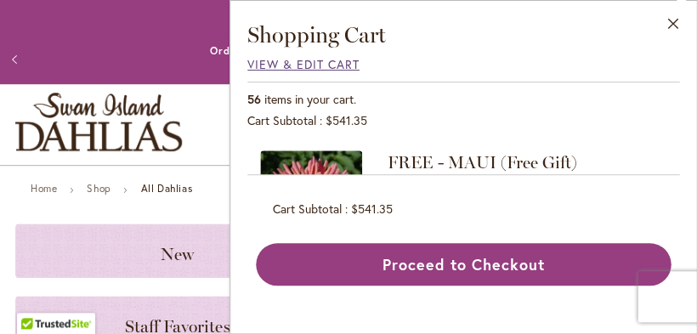
click at [343, 60] on span "View & Edit Cart" at bounding box center [303, 64] width 112 height 16
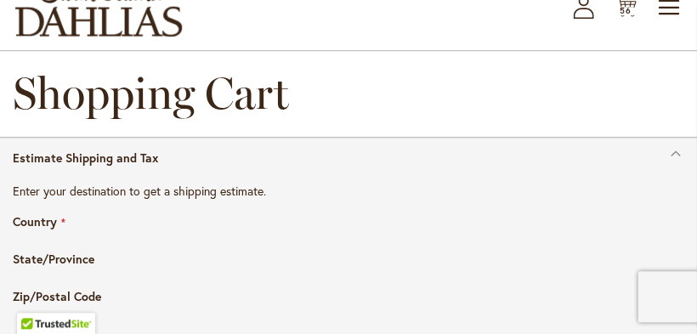
scroll to position [168, 0]
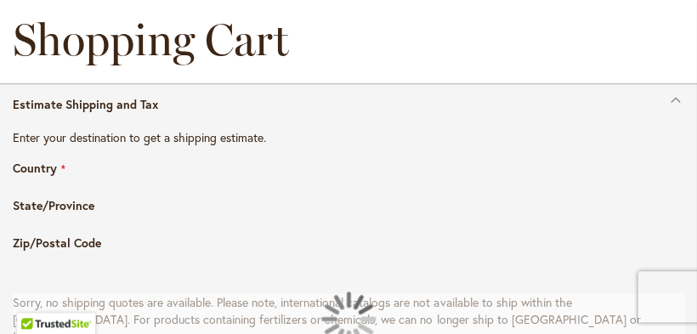
select select "**"
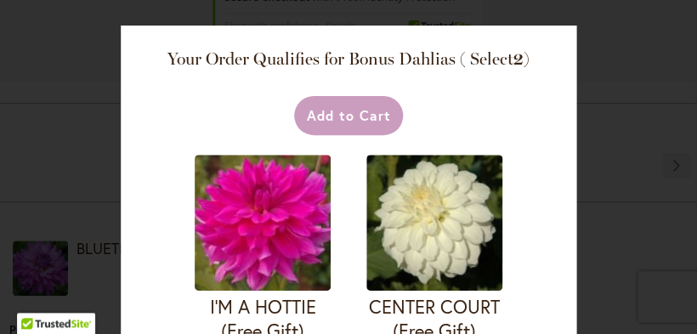
scroll to position [879, 0]
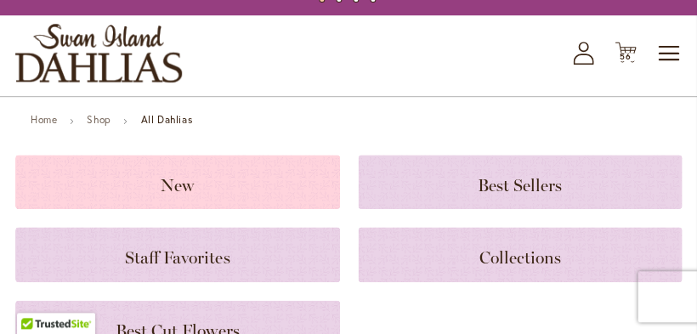
scroll to position [68, 0]
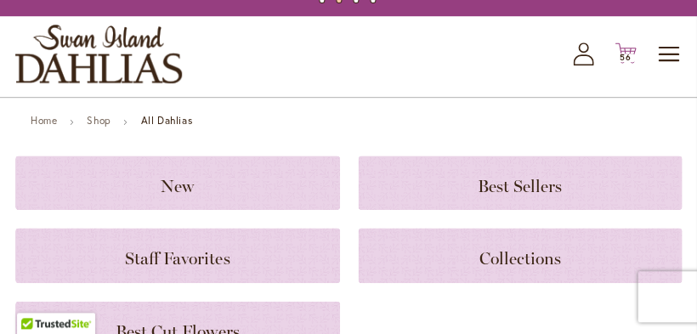
click at [623, 63] on span "56" at bounding box center [625, 57] width 12 height 11
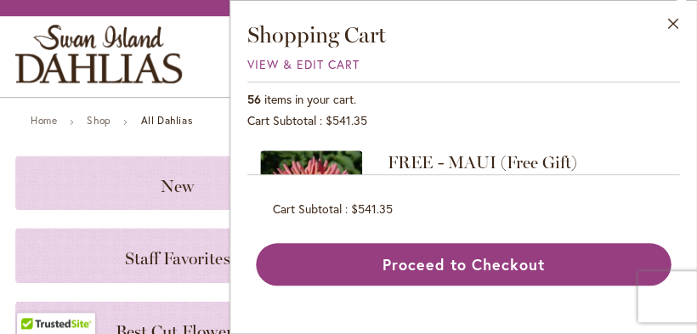
click at [623, 68] on div "View & Edit Cart" at bounding box center [463, 64] width 432 height 17
click at [322, 59] on span "View & Edit Cart" at bounding box center [303, 64] width 112 height 16
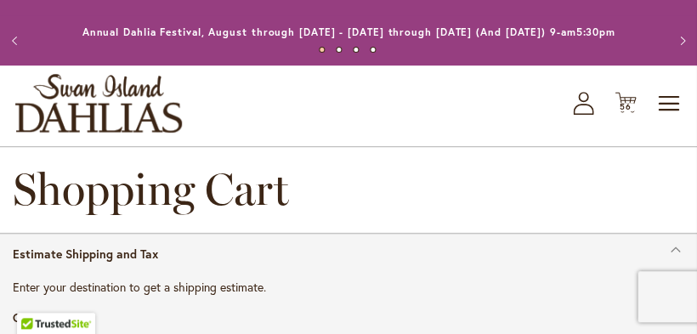
scroll to position [36, 0]
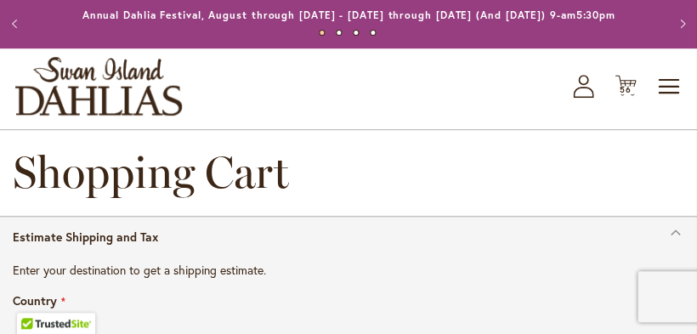
select select "**"
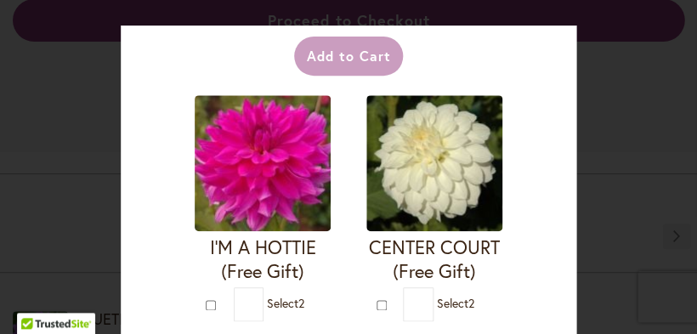
scroll to position [0, 0]
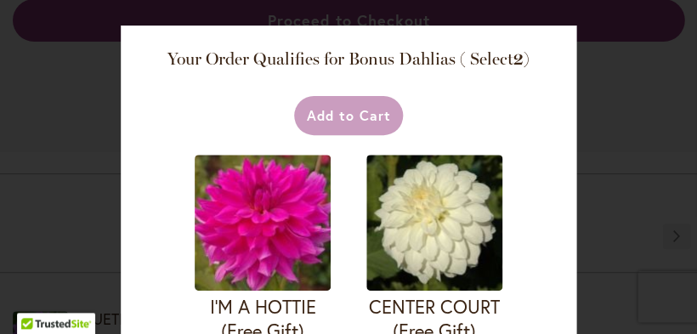
click at [661, 78] on div "Your Order Qualifies for Bonus Dahlias ( Select 2 ) Add to Cart I'M A HOTTIE (F…" at bounding box center [348, 167] width 697 height 334
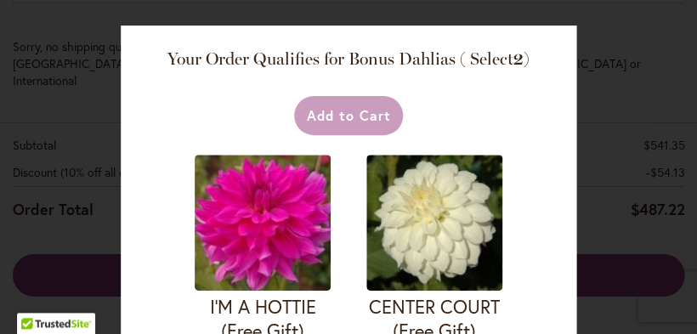
scroll to position [547, 0]
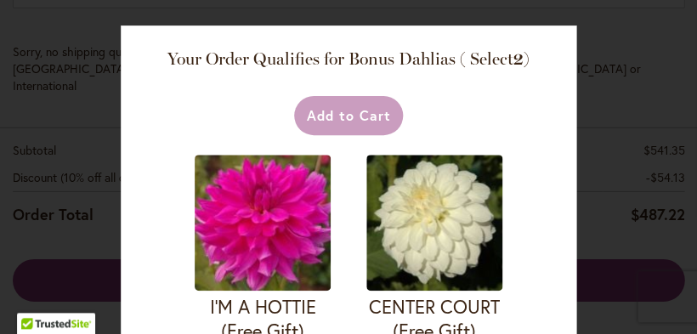
click at [44, 110] on div "Your Order Qualifies for Bonus Dahlias ( Select 2 ) Add to Cart I'M A HOTTIE (F…" at bounding box center [348, 167] width 697 height 334
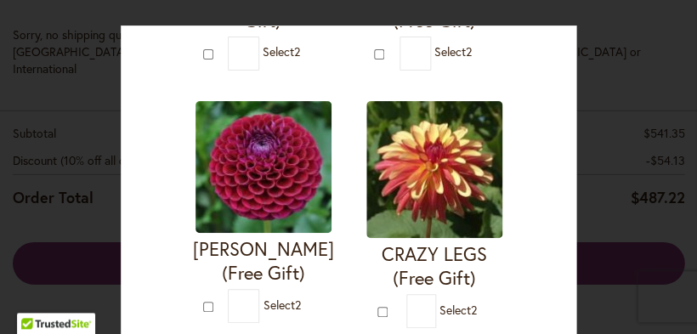
scroll to position [818, 0]
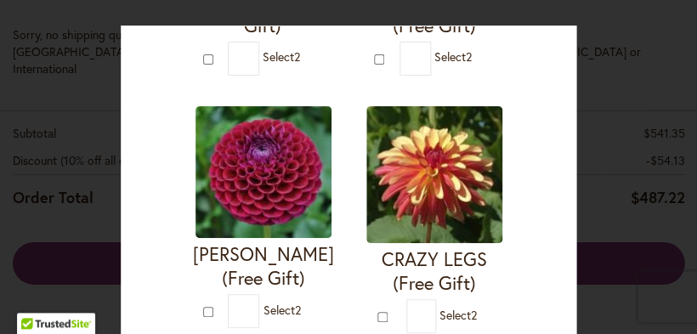
click at [614, 101] on div "Your Order Qualifies for Bonus Dahlias ( Select 2 ) Add to Cart I'M A HOTTIE (F…" at bounding box center [348, 167] width 697 height 334
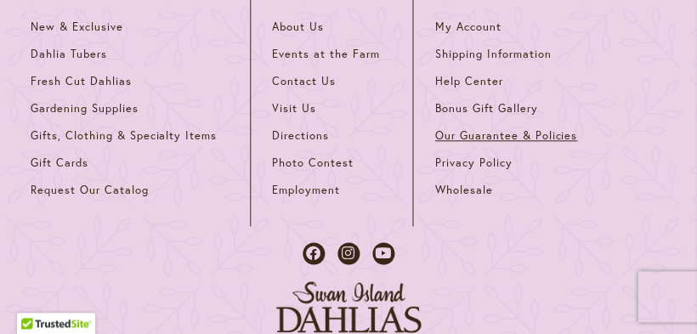
scroll to position [5339, 0]
